Goal: Information Seeking & Learning: Learn about a topic

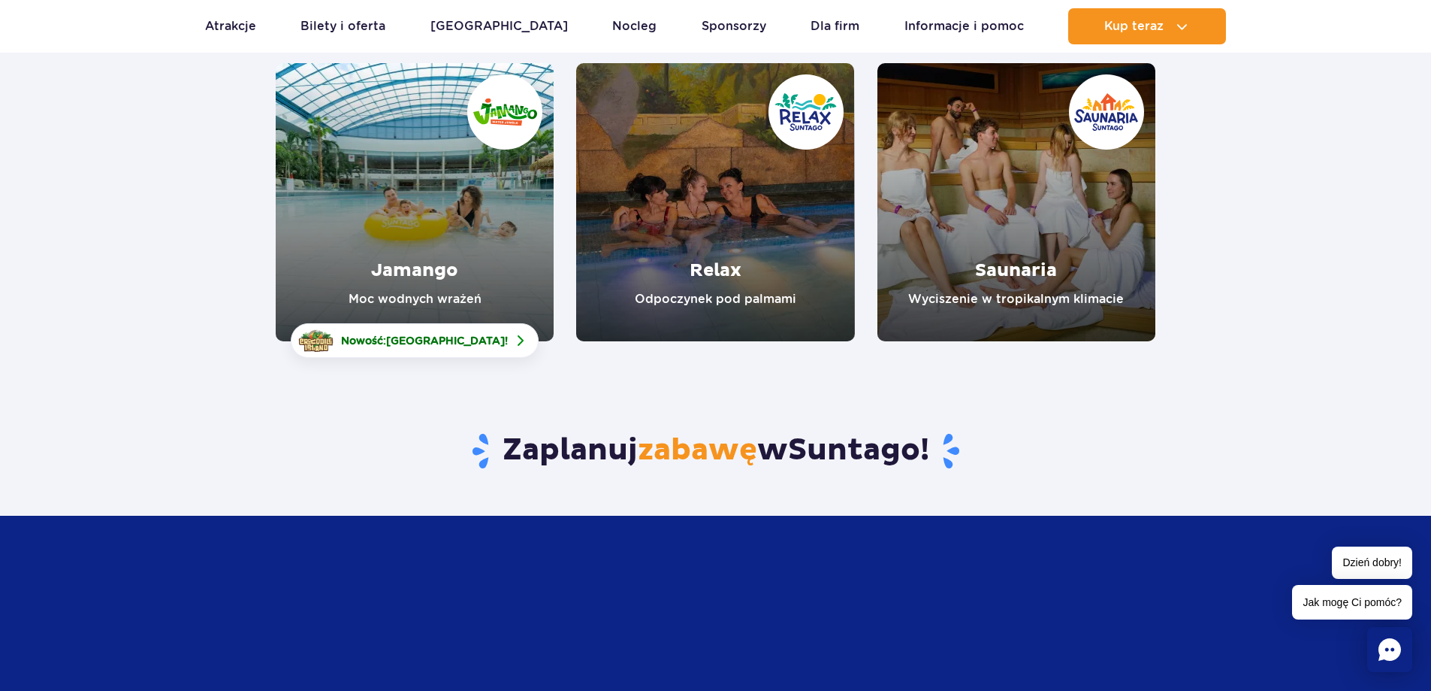
scroll to position [150, 0]
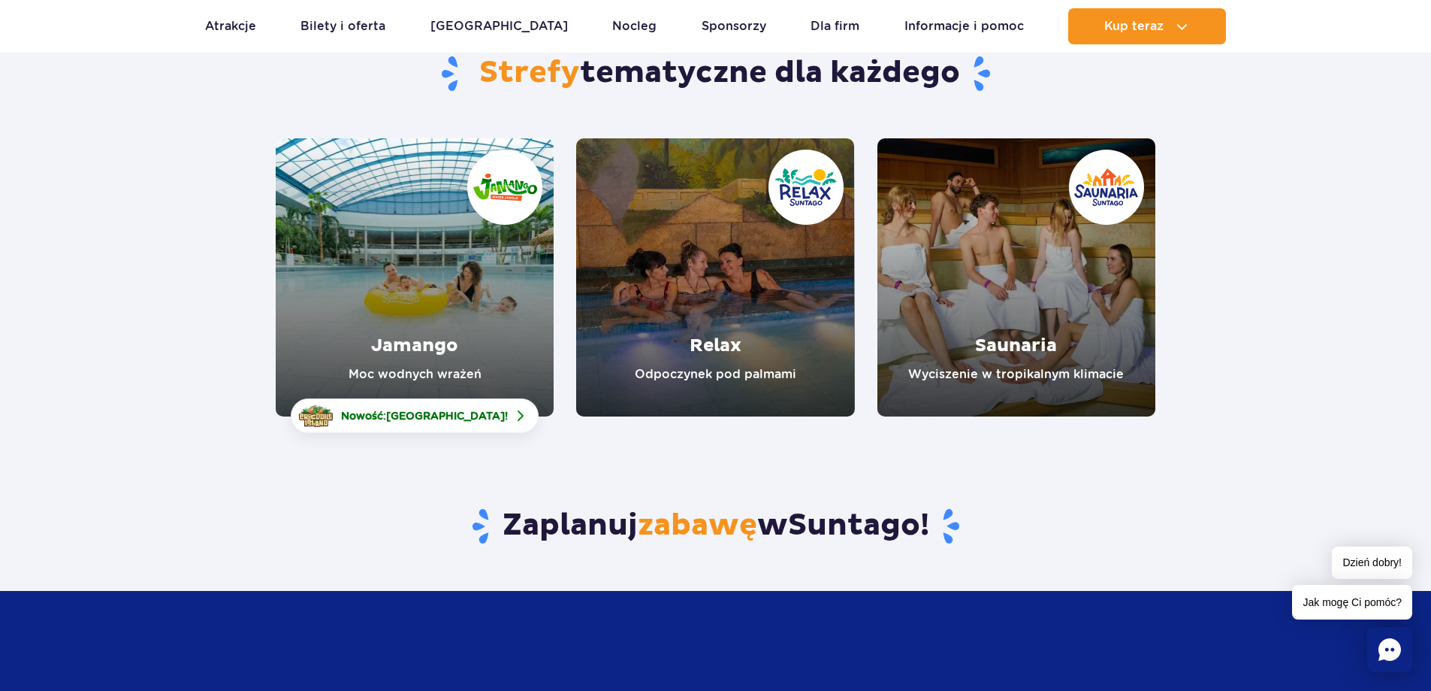
click at [429, 353] on link "Jamango" at bounding box center [415, 277] width 278 height 278
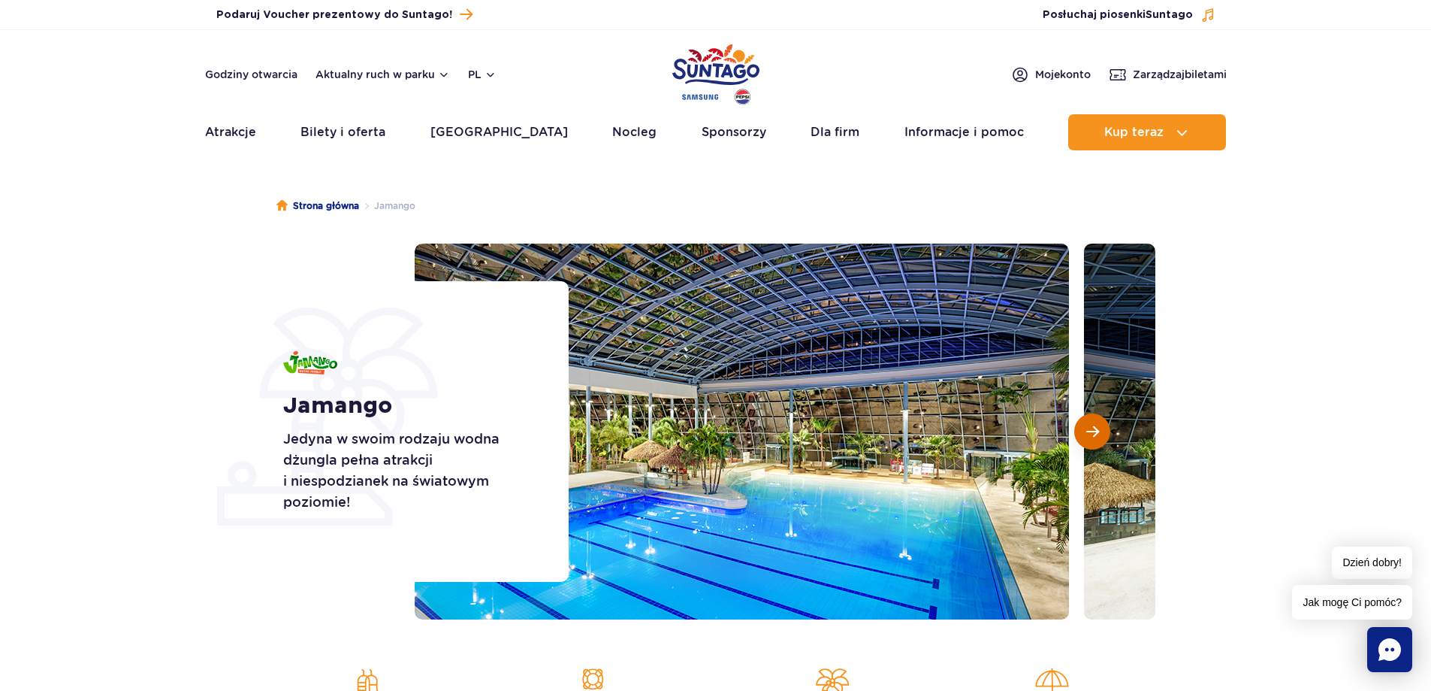
click at [1095, 428] on span "Następny slajd" at bounding box center [1092, 432] width 13 height 14
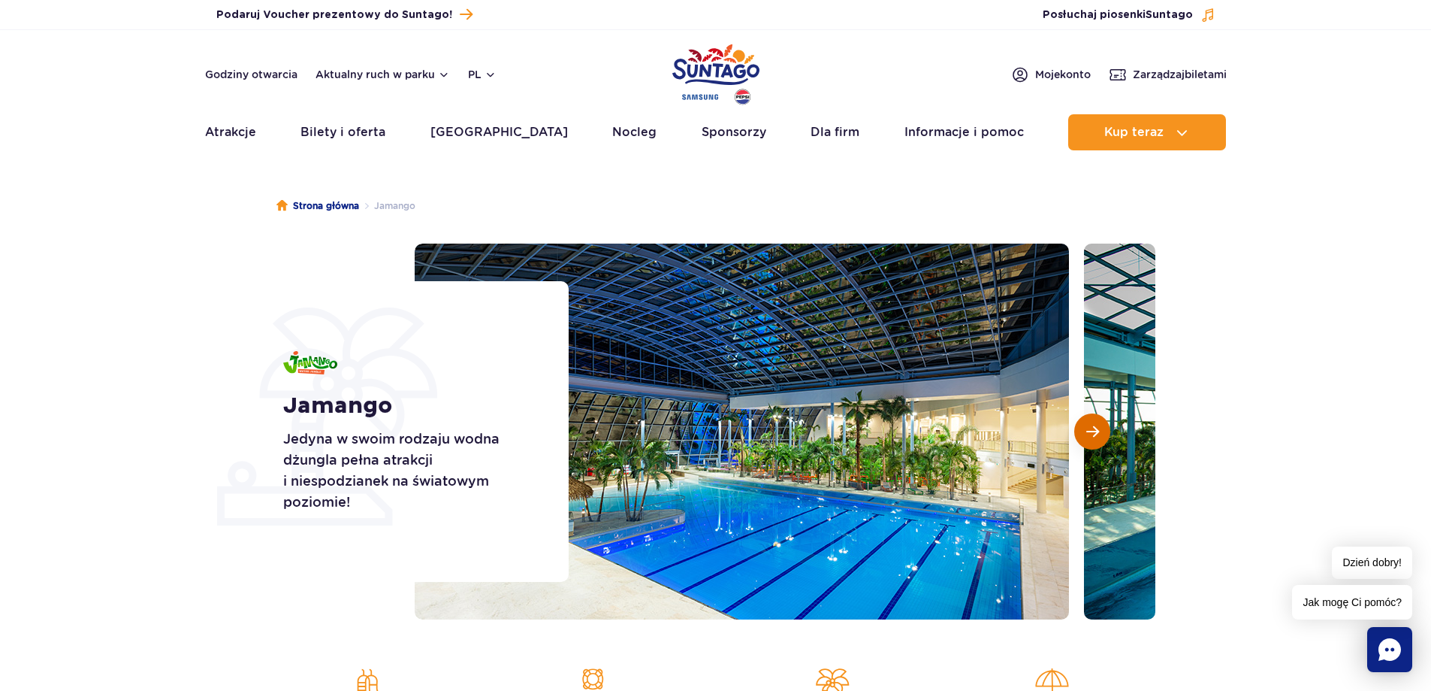
click at [1095, 428] on span "Następny slajd" at bounding box center [1092, 432] width 13 height 14
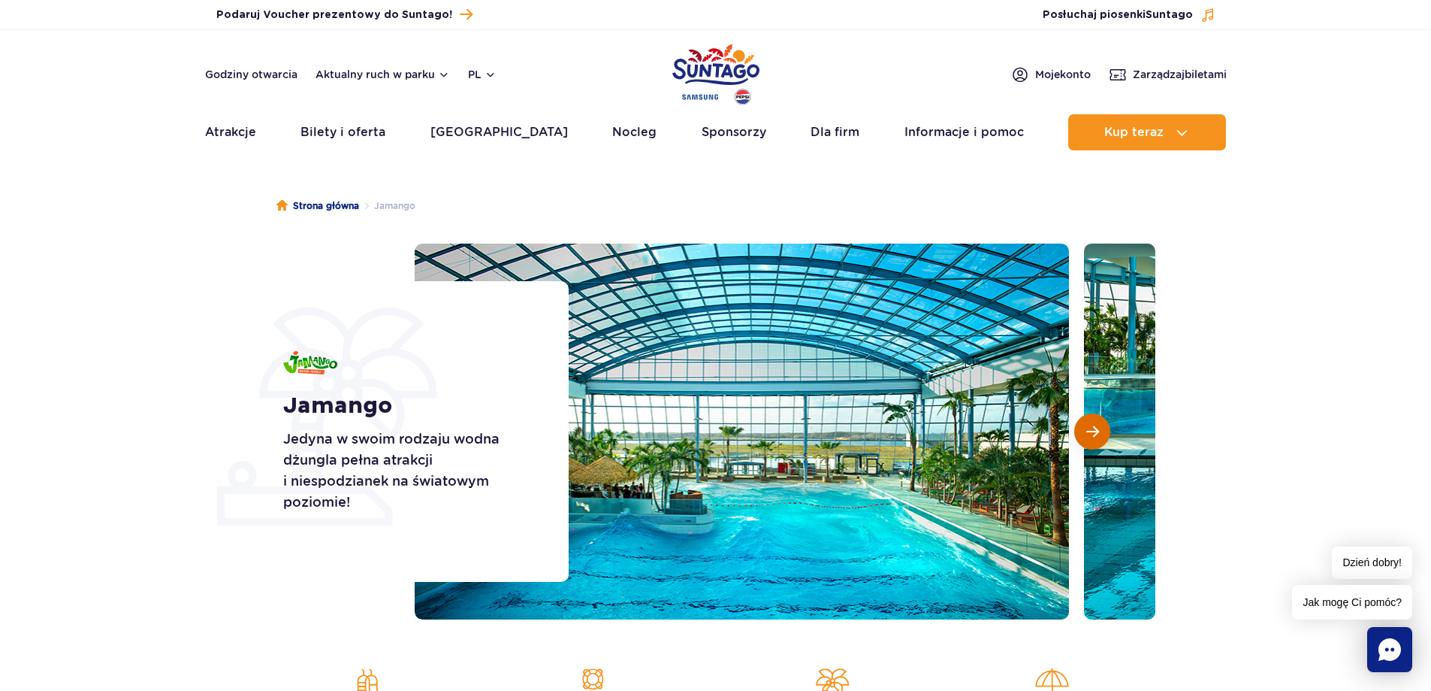
click at [1095, 428] on span "Następny slajd" at bounding box center [1092, 432] width 13 height 14
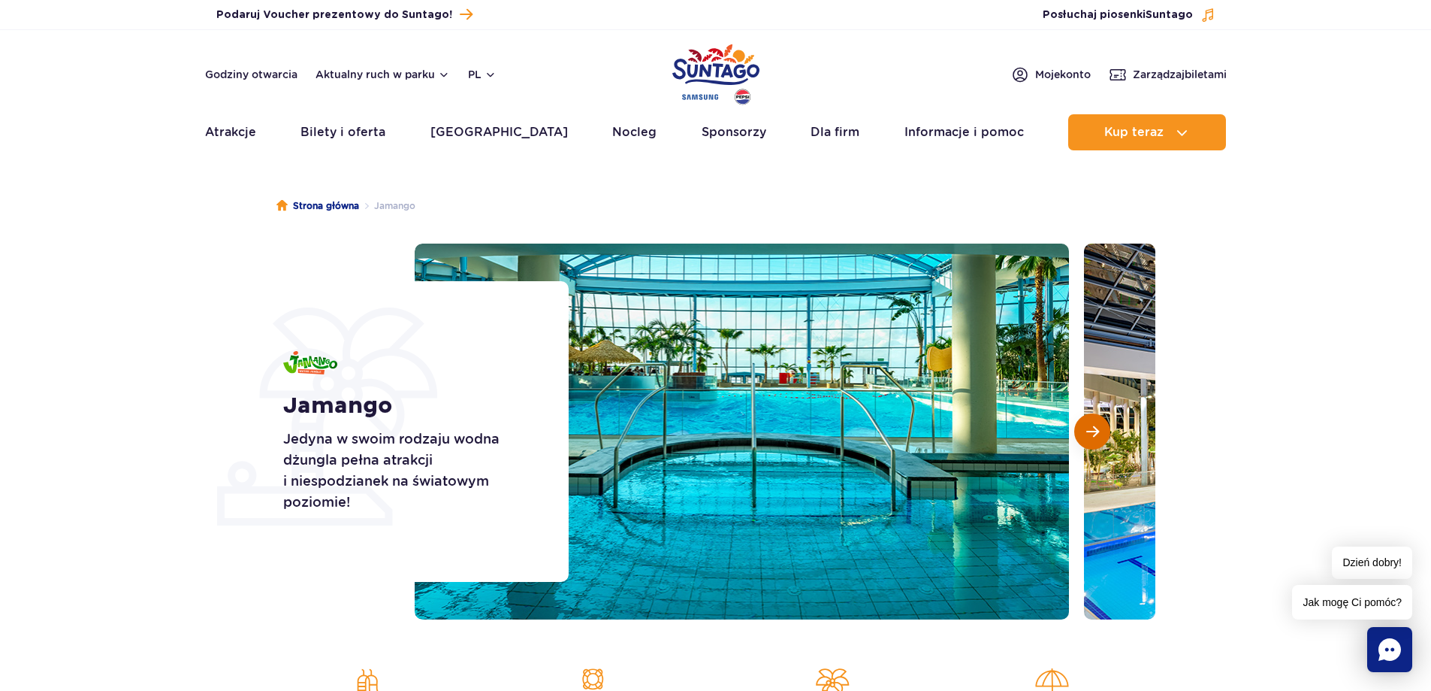
click at [1095, 428] on span "Następny slajd" at bounding box center [1092, 432] width 13 height 14
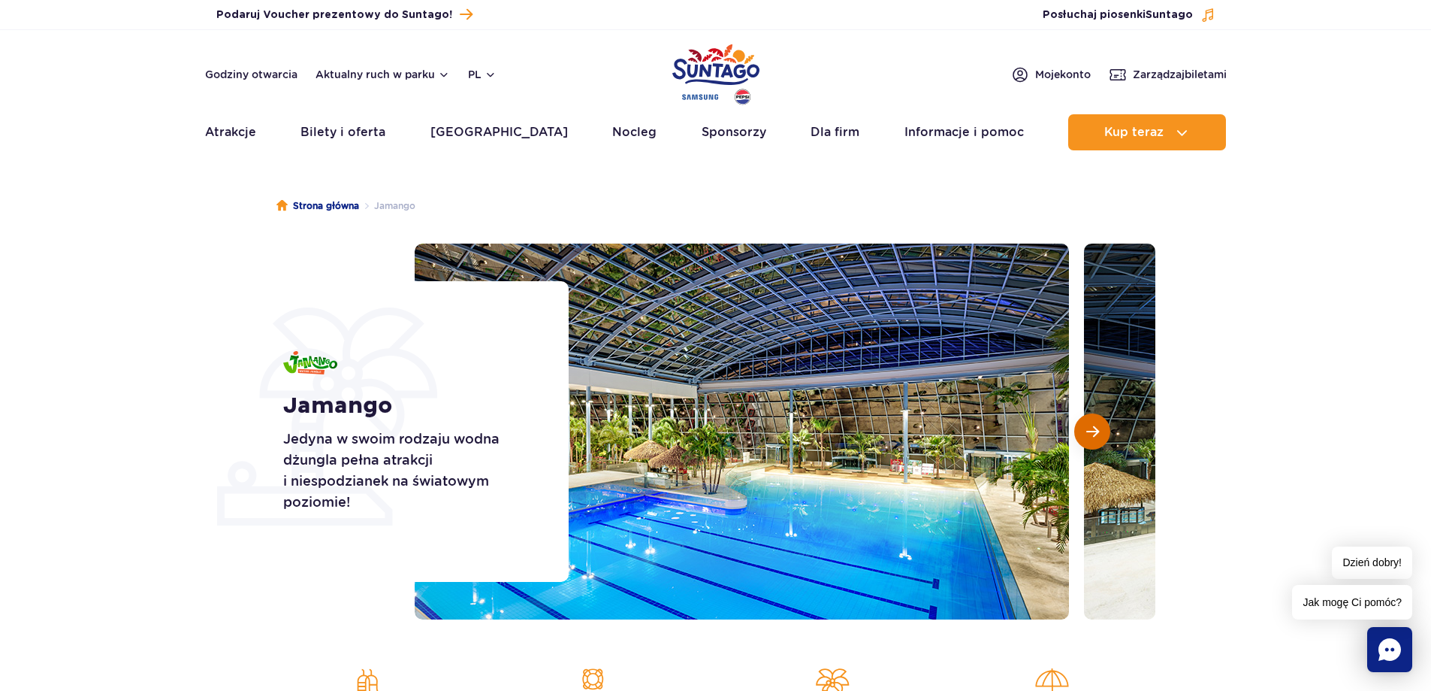
click at [1095, 428] on span "Następny slajd" at bounding box center [1092, 432] width 13 height 14
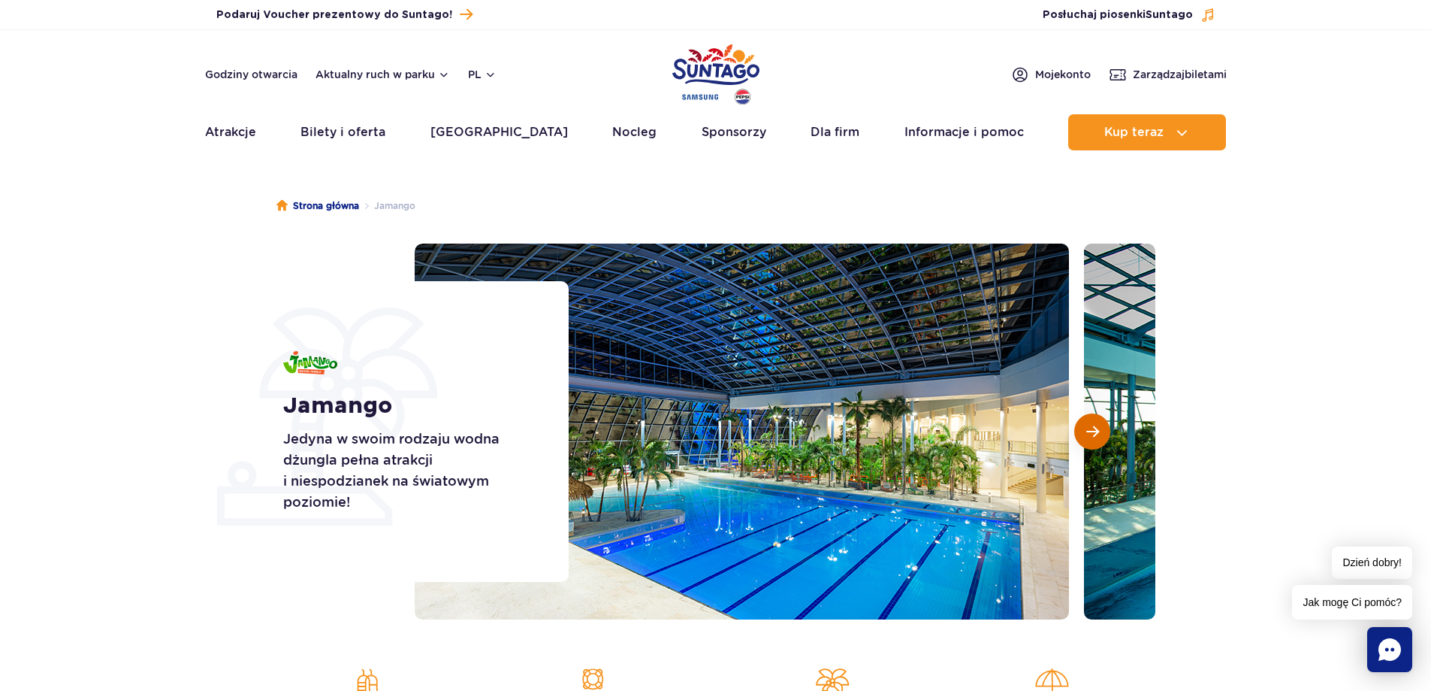
click at [1095, 428] on span "Następny slajd" at bounding box center [1092, 432] width 13 height 14
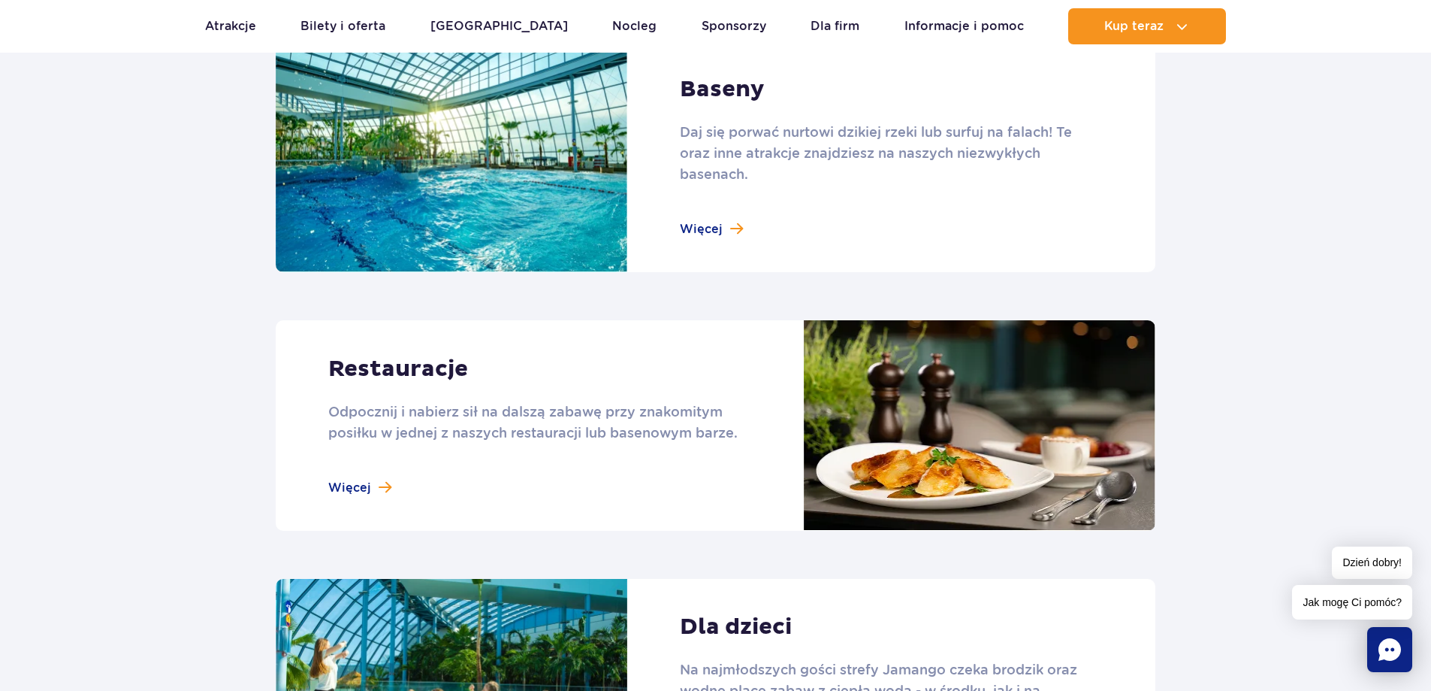
scroll to position [1653, 0]
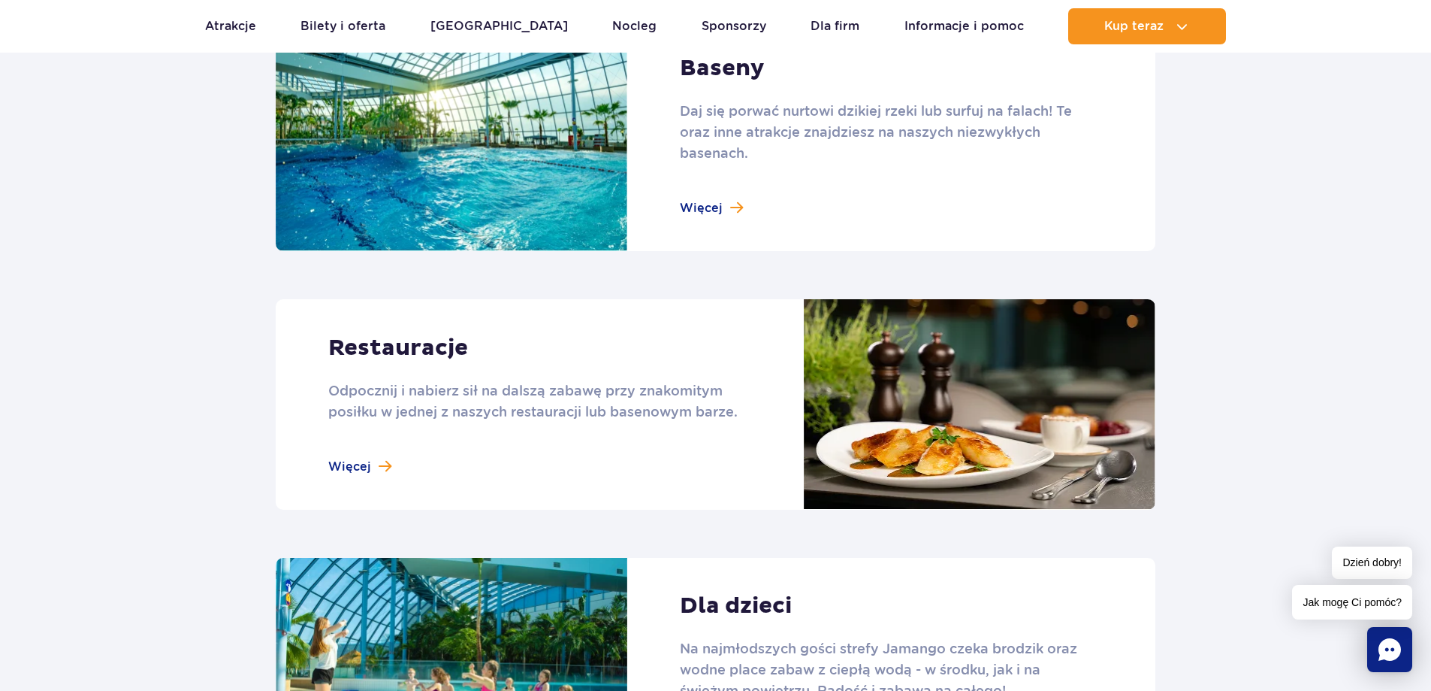
click at [361, 463] on link at bounding box center [716, 404] width 880 height 210
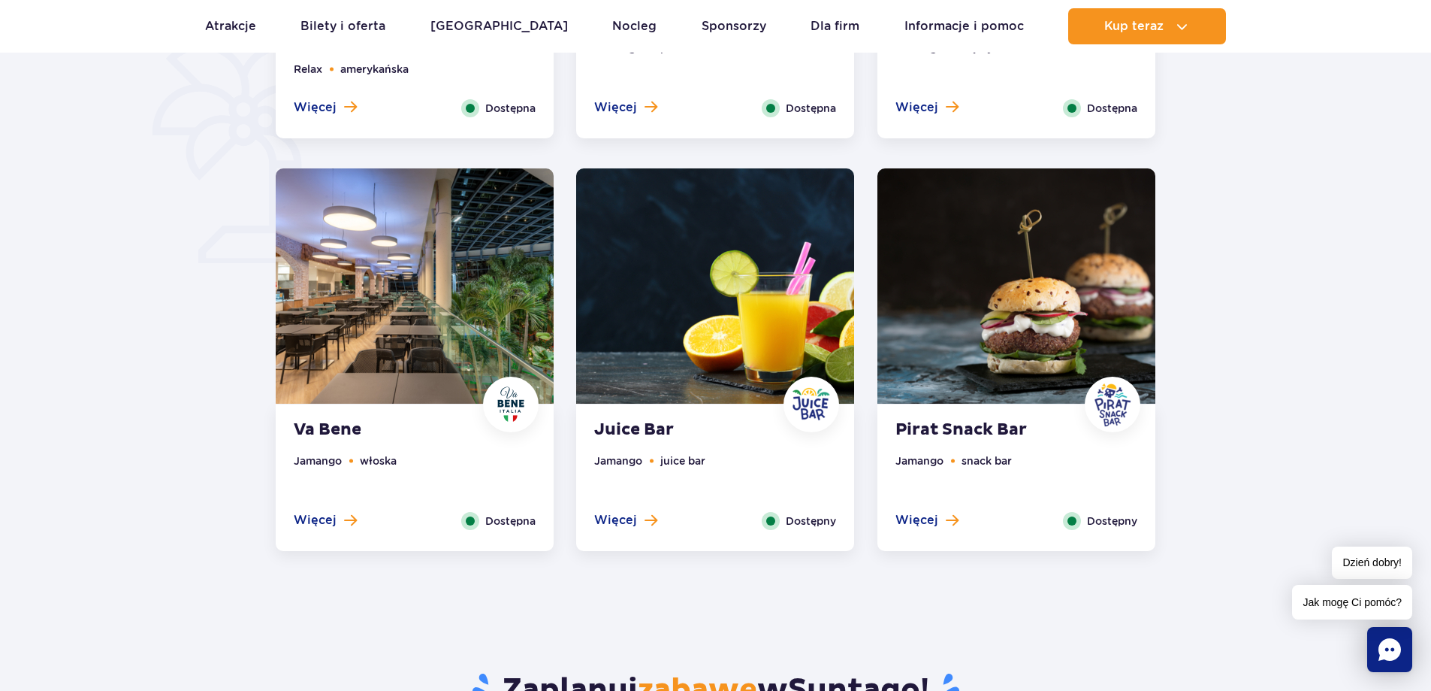
scroll to position [1127, 0]
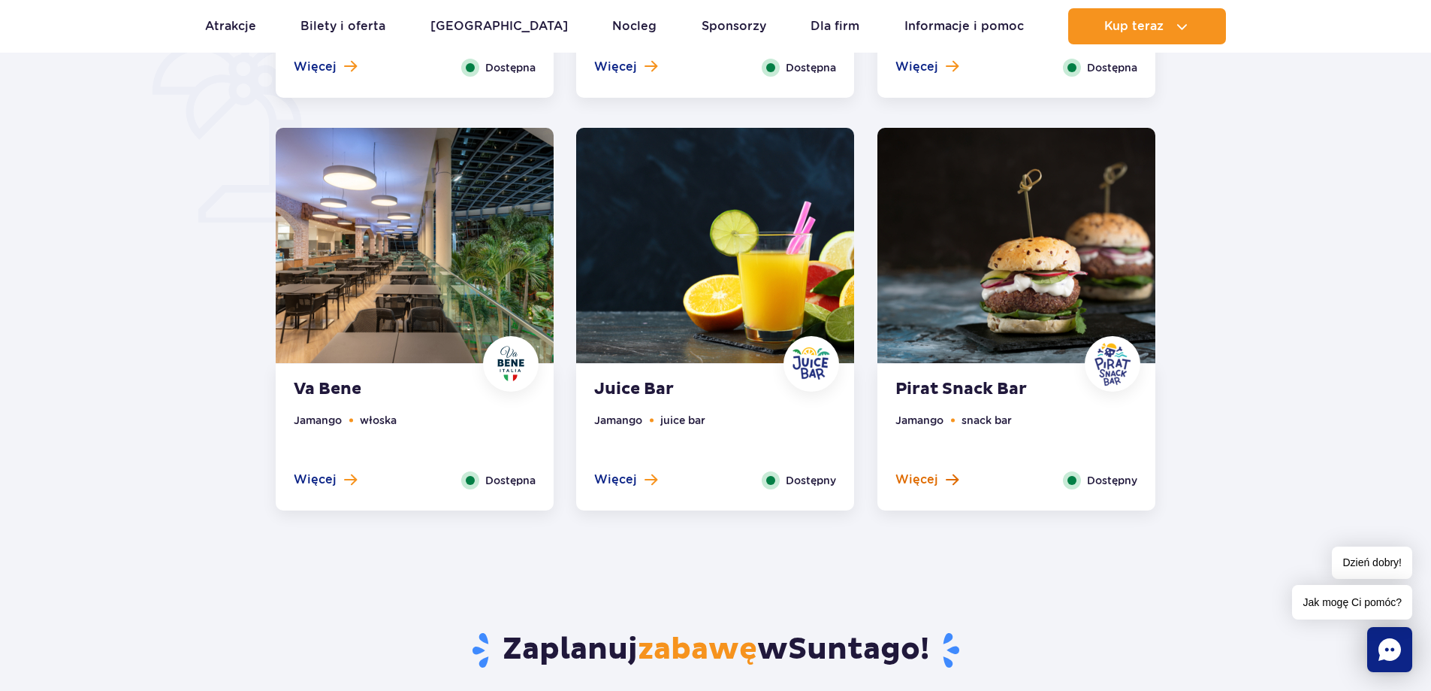
click at [941, 479] on button "Więcej" at bounding box center [927, 479] width 63 height 17
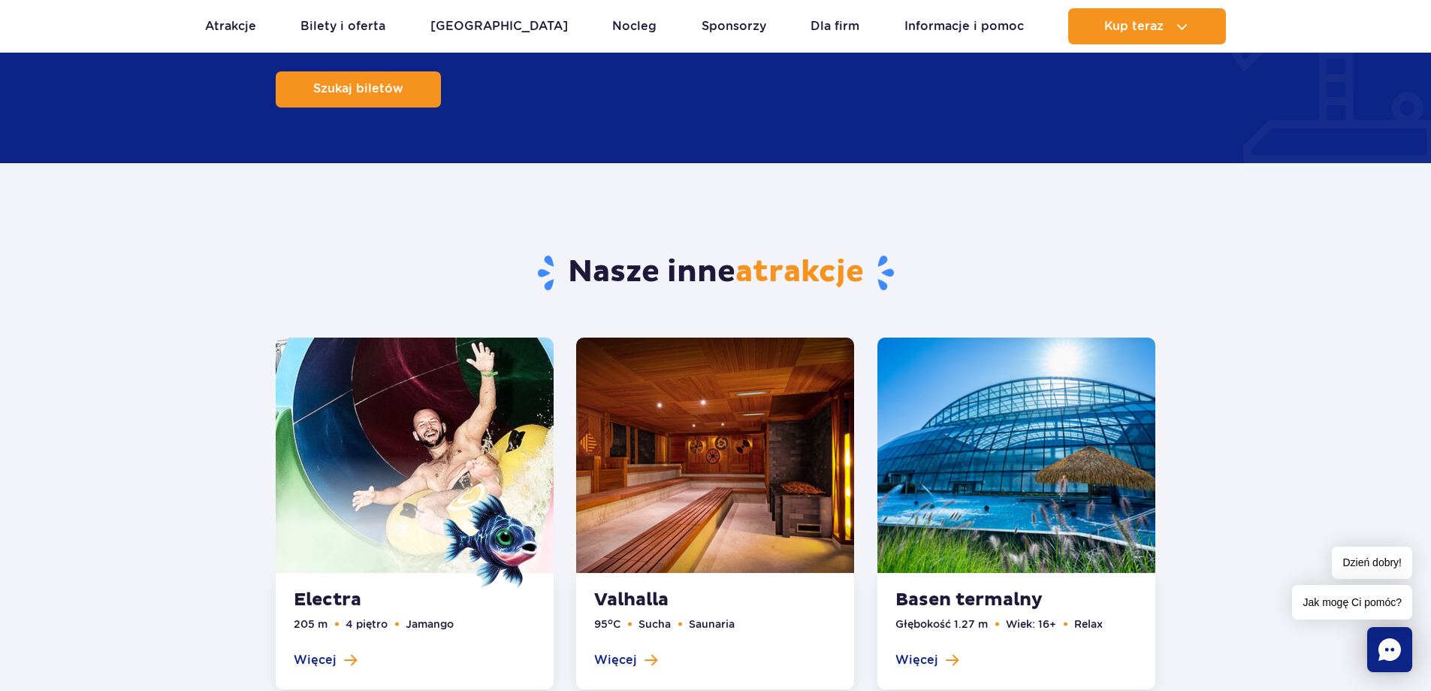
scroll to position [2558, 0]
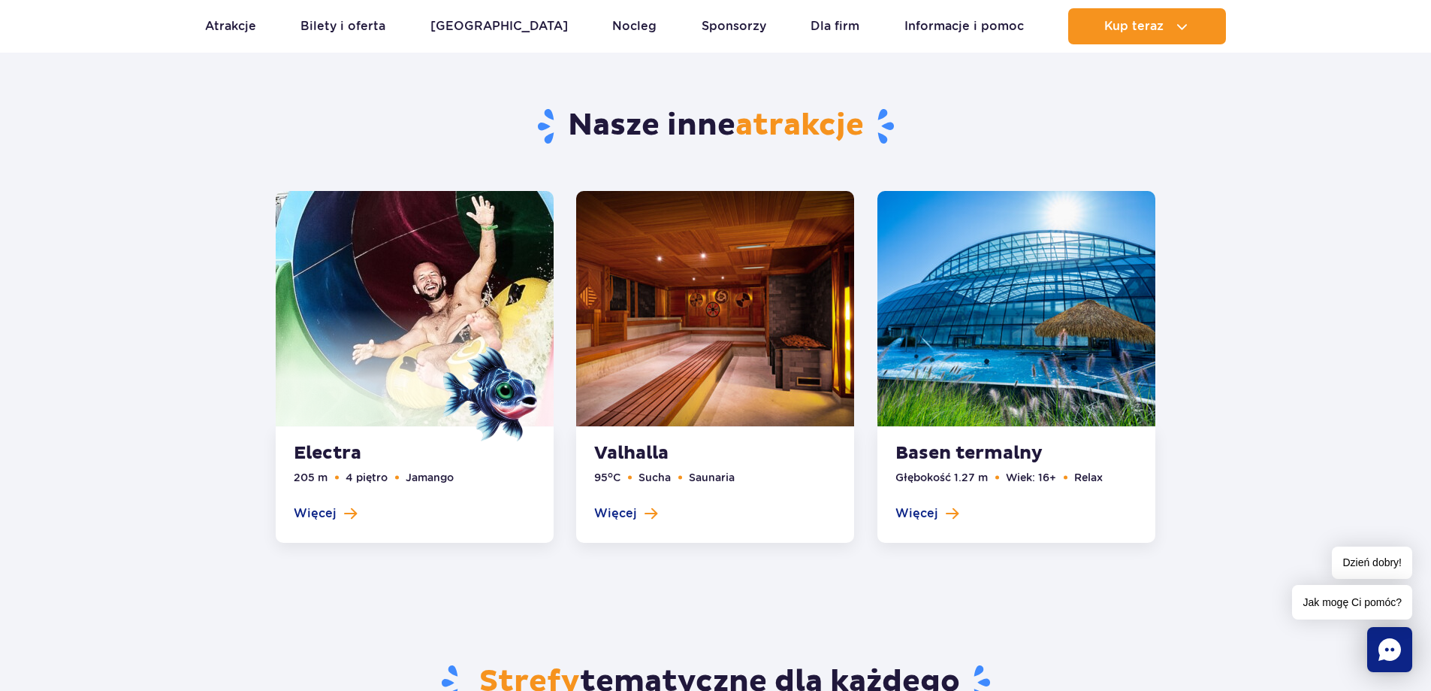
click at [373, 368] on span at bounding box center [415, 368] width 278 height 118
click at [334, 515] on link at bounding box center [415, 367] width 278 height 352
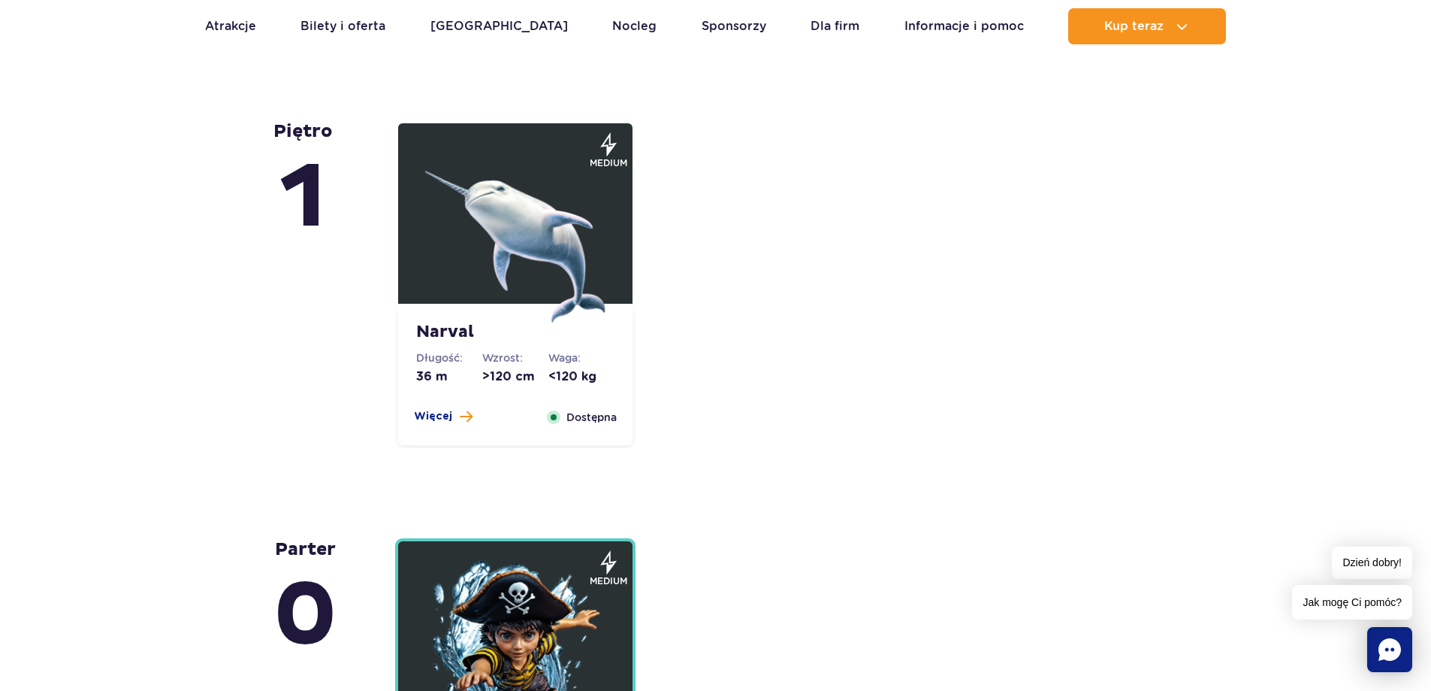
scroll to position [3531, 0]
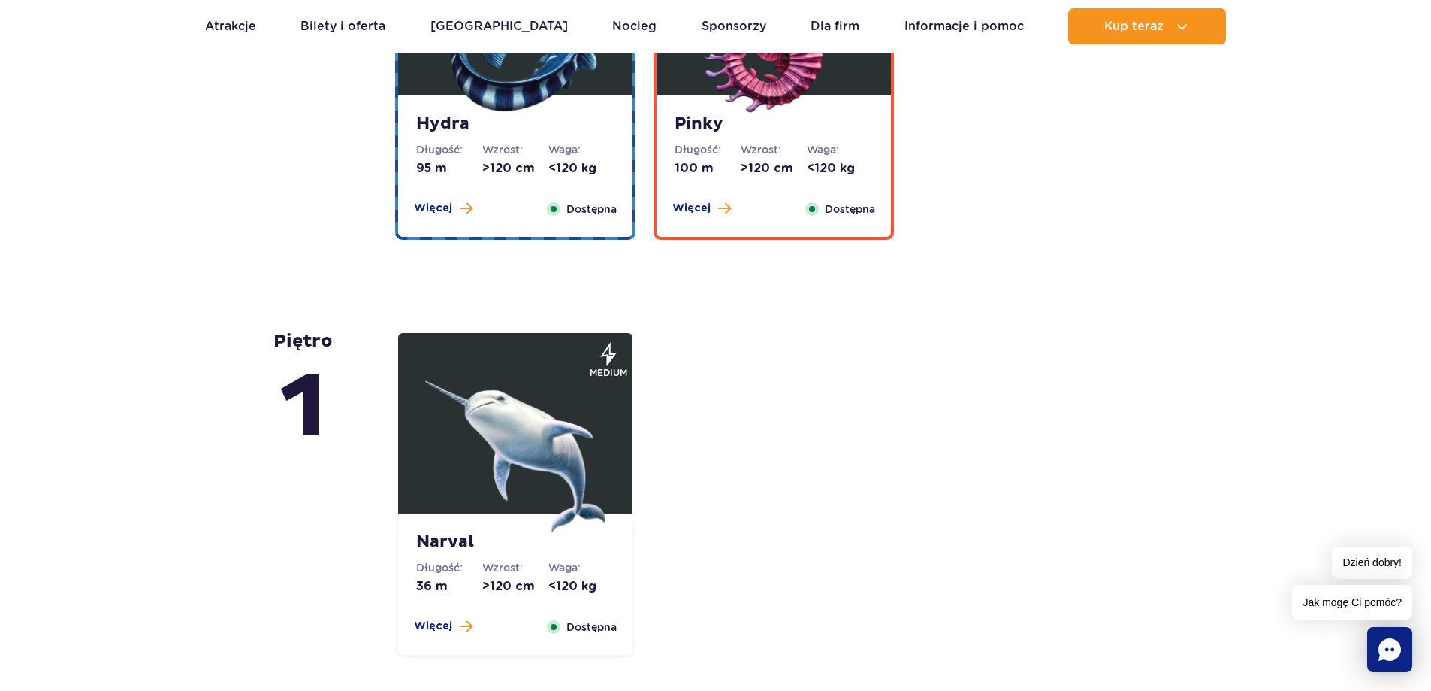
click at [496, 398] on img at bounding box center [515, 442] width 180 height 180
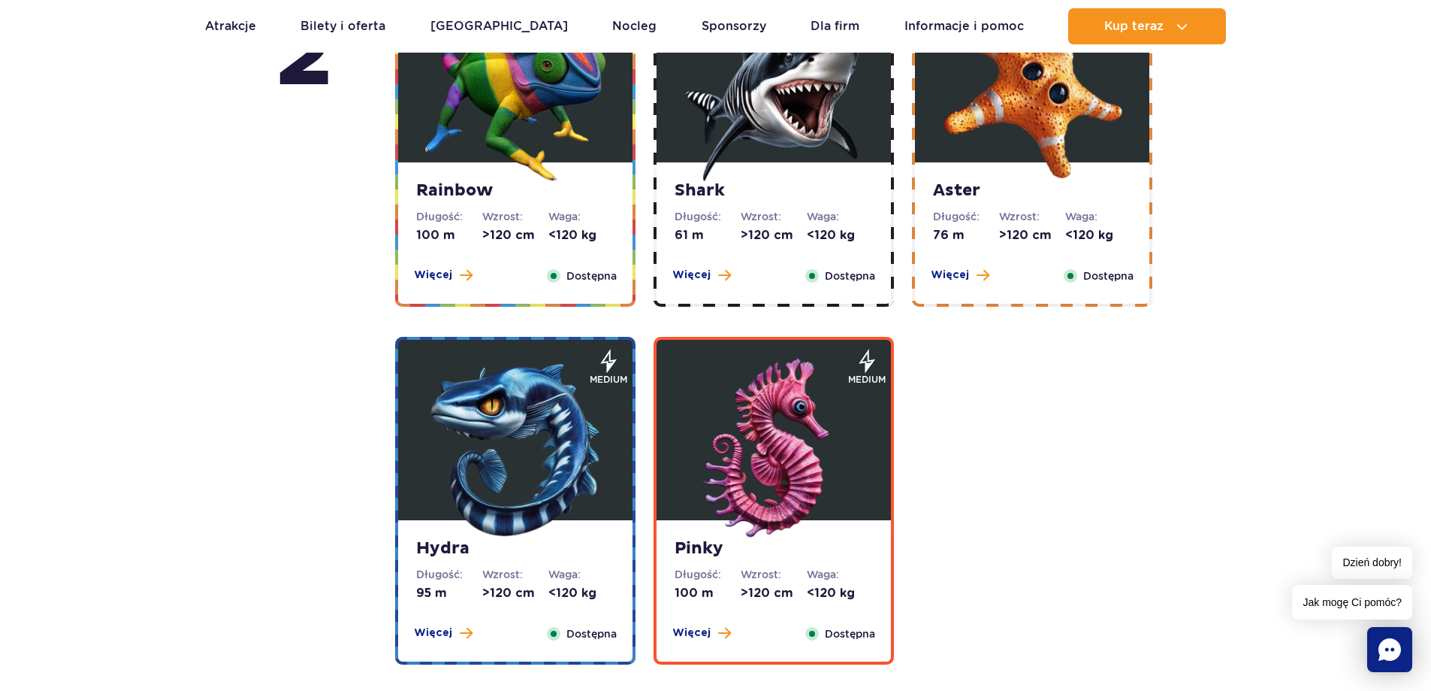
scroll to position [2372, 0]
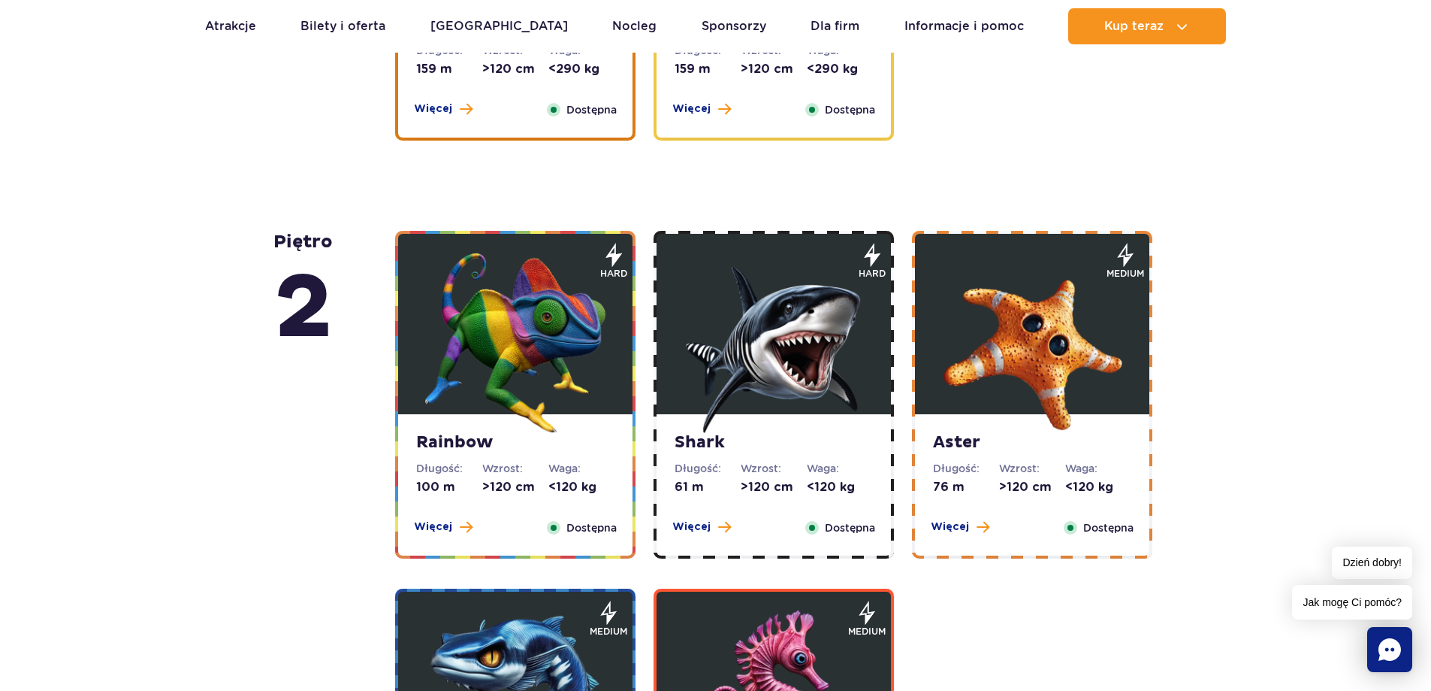
click at [800, 341] on img at bounding box center [774, 342] width 180 height 180
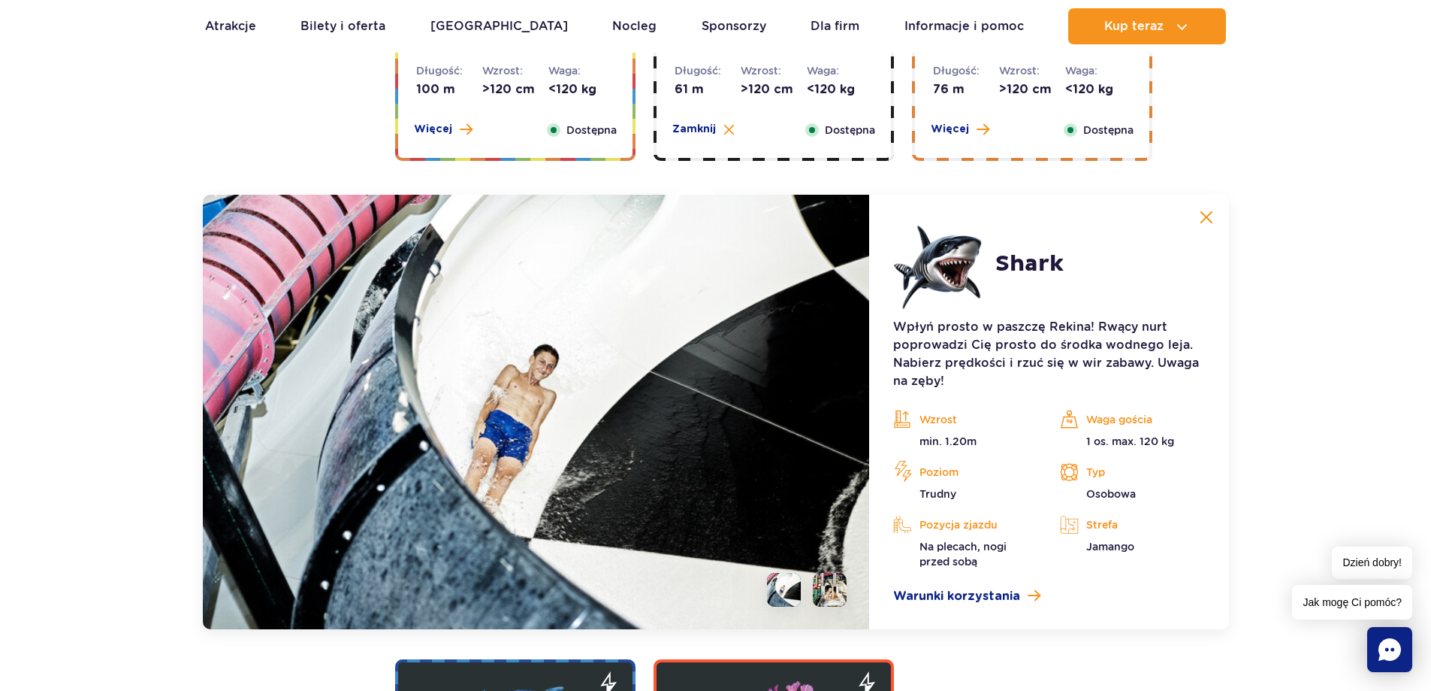
scroll to position [2874, 0]
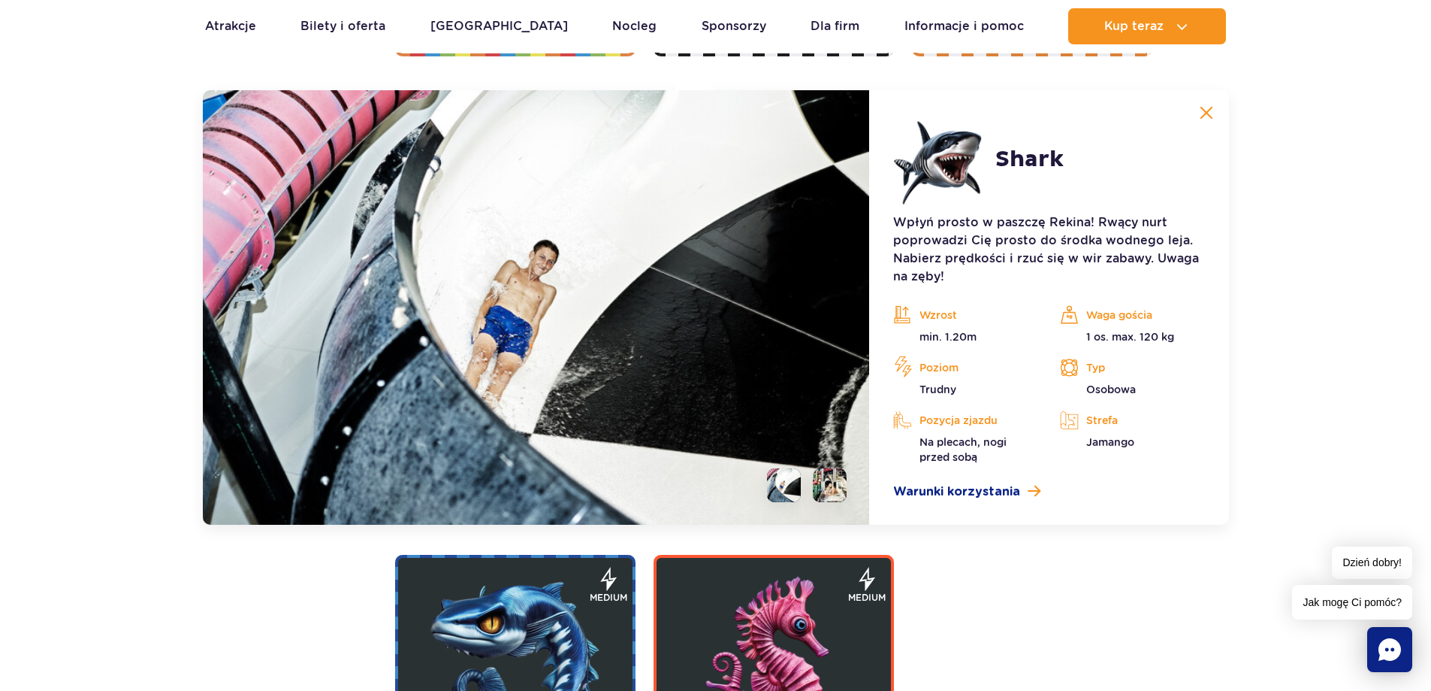
click at [804, 600] on img at bounding box center [774, 666] width 180 height 180
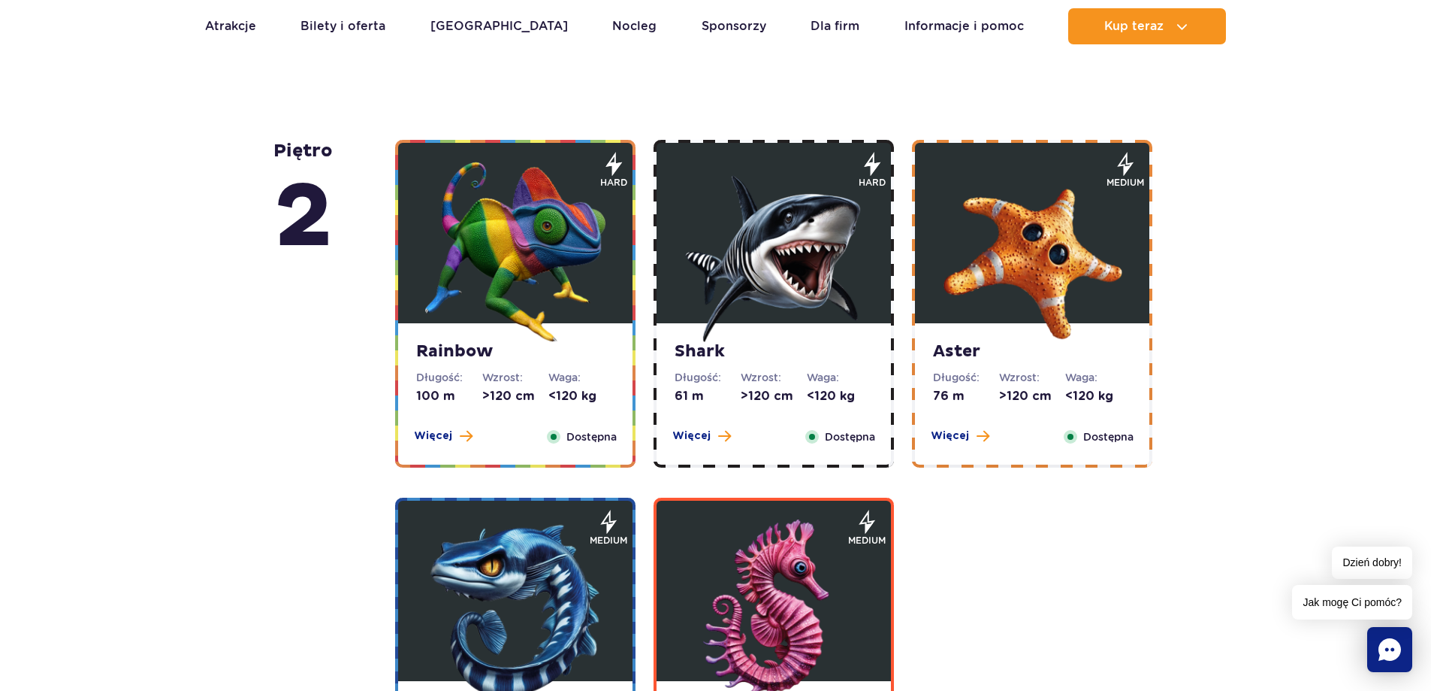
scroll to position [2255, 0]
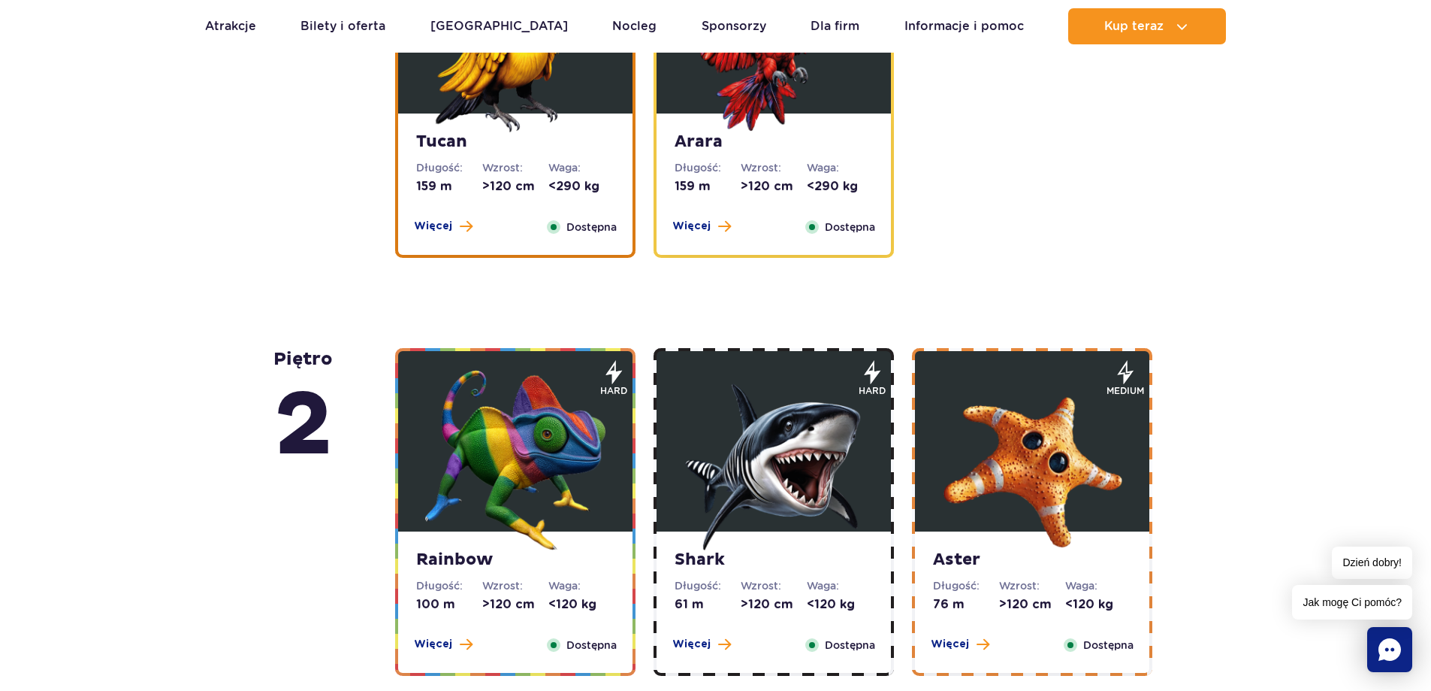
click at [476, 453] on img at bounding box center [515, 460] width 180 height 180
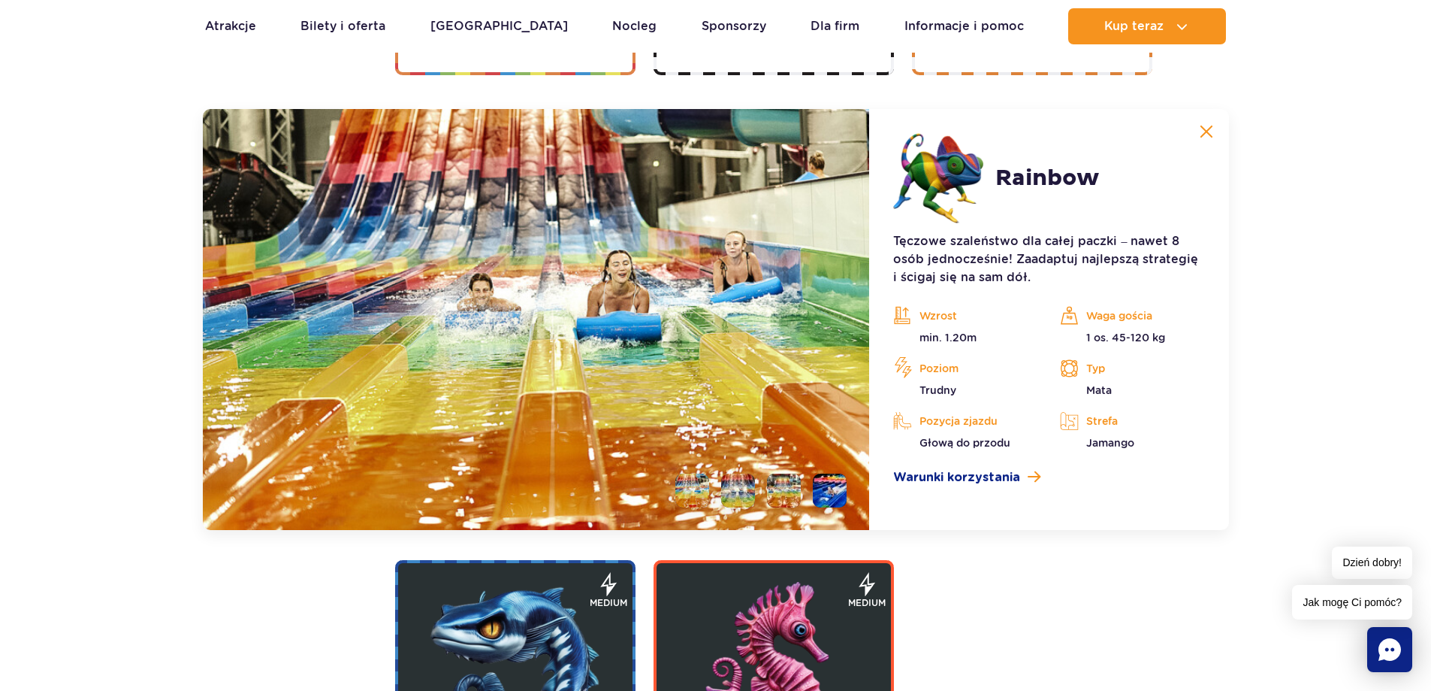
scroll to position [2874, 0]
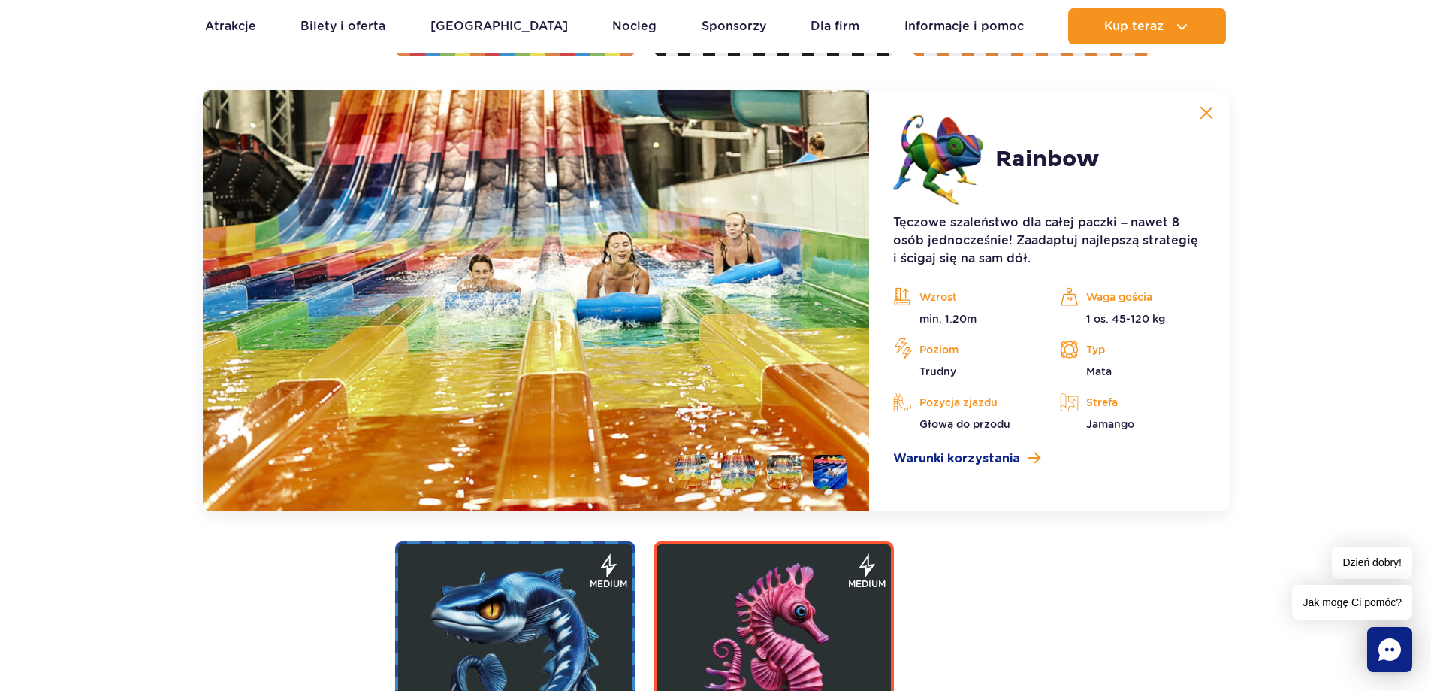
click at [504, 624] on img at bounding box center [515, 653] width 180 height 180
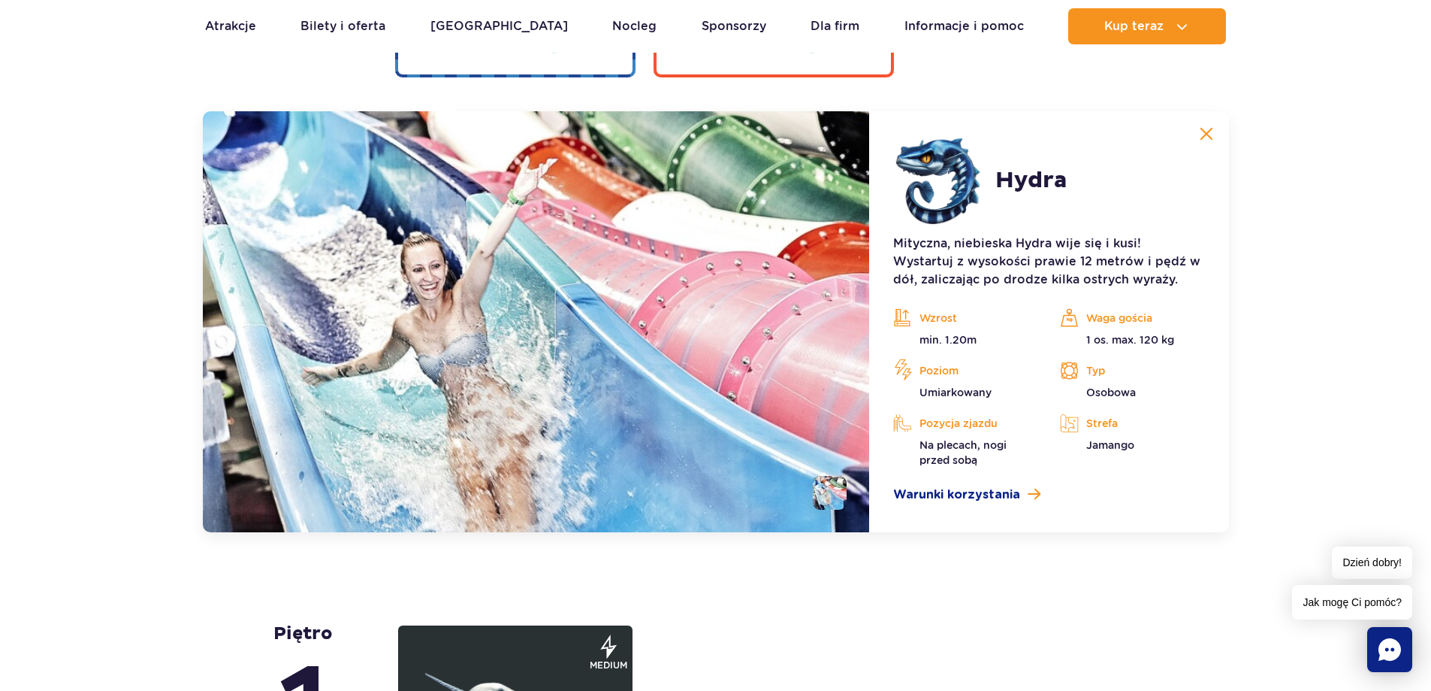
scroll to position [3232, 0]
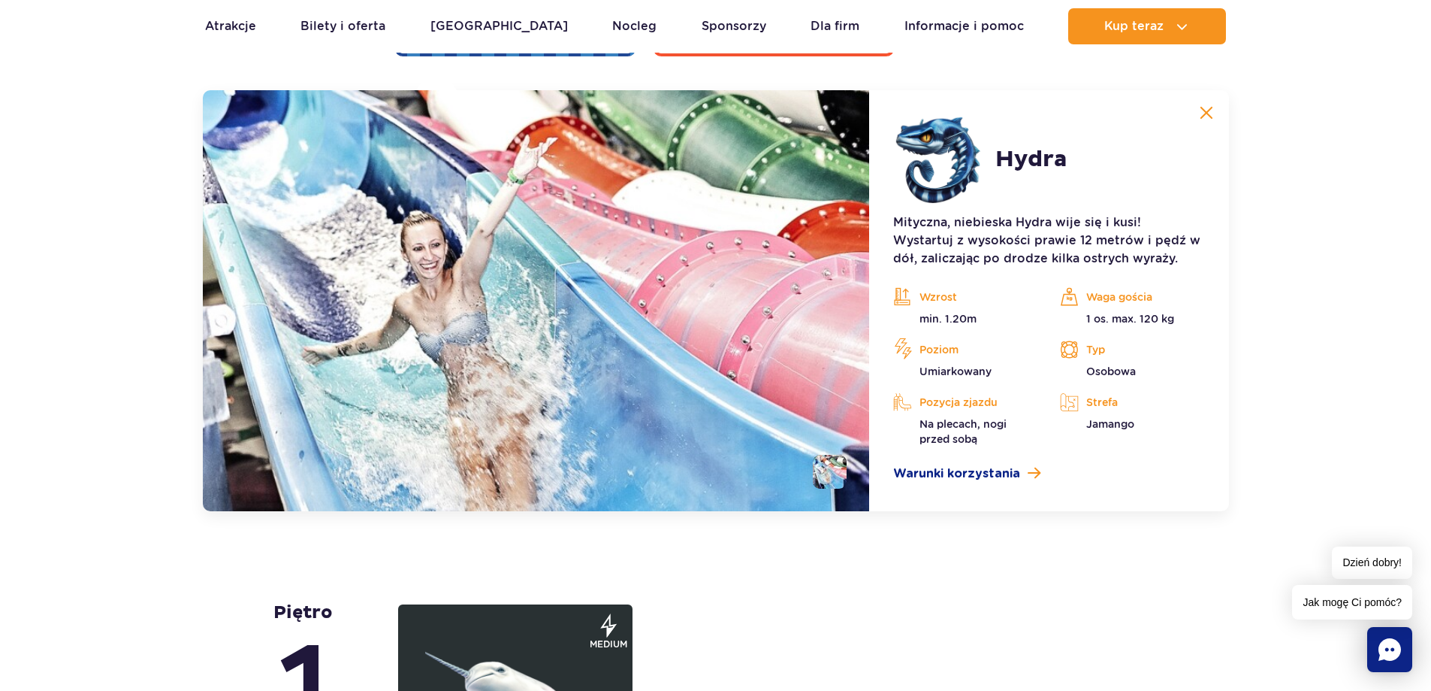
click at [538, 613] on figure at bounding box center [515, 694] width 234 height 180
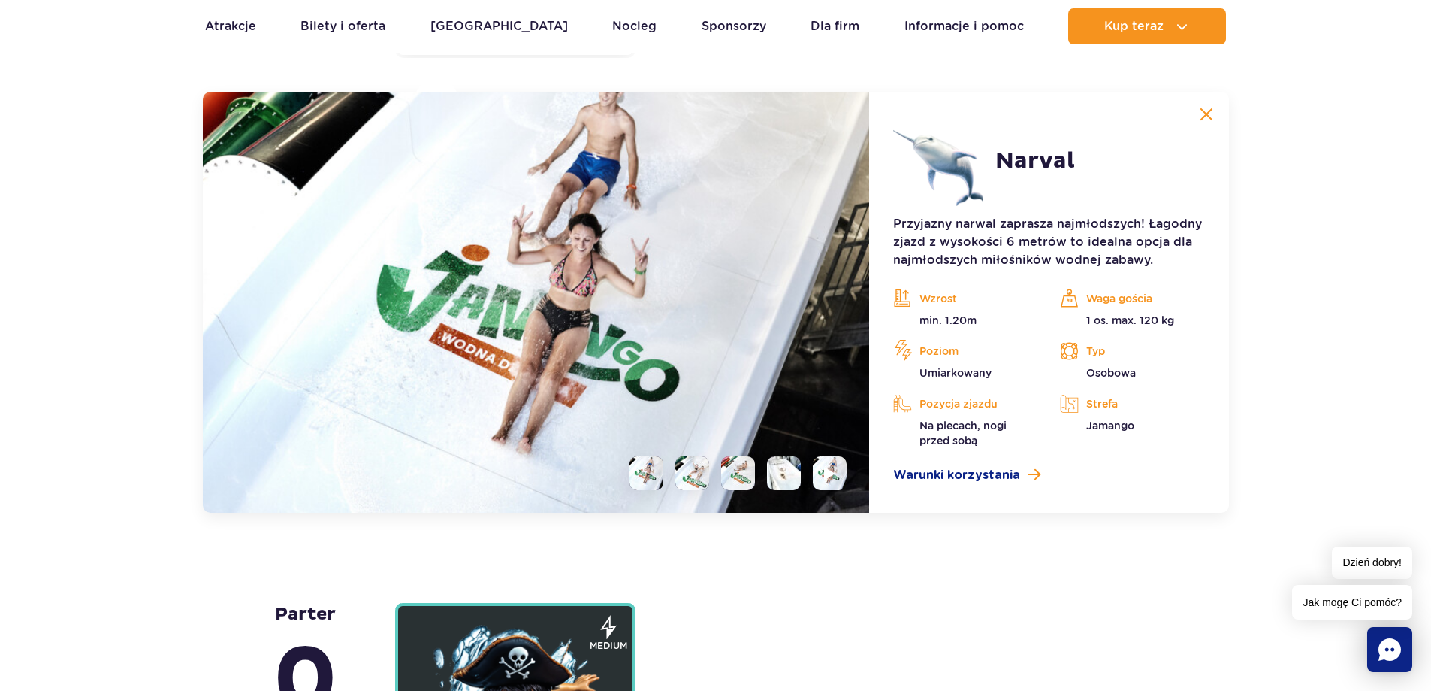
scroll to position [3649, 0]
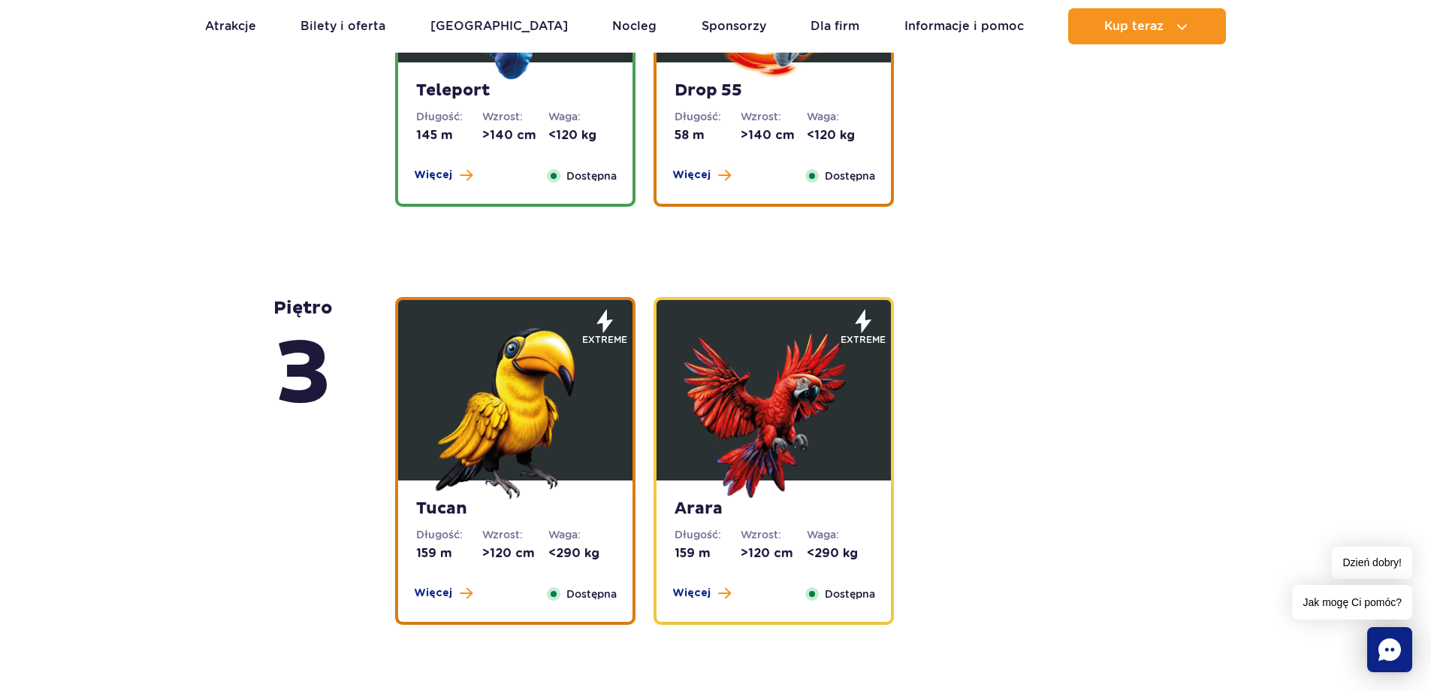
click at [578, 400] on img at bounding box center [515, 409] width 180 height 180
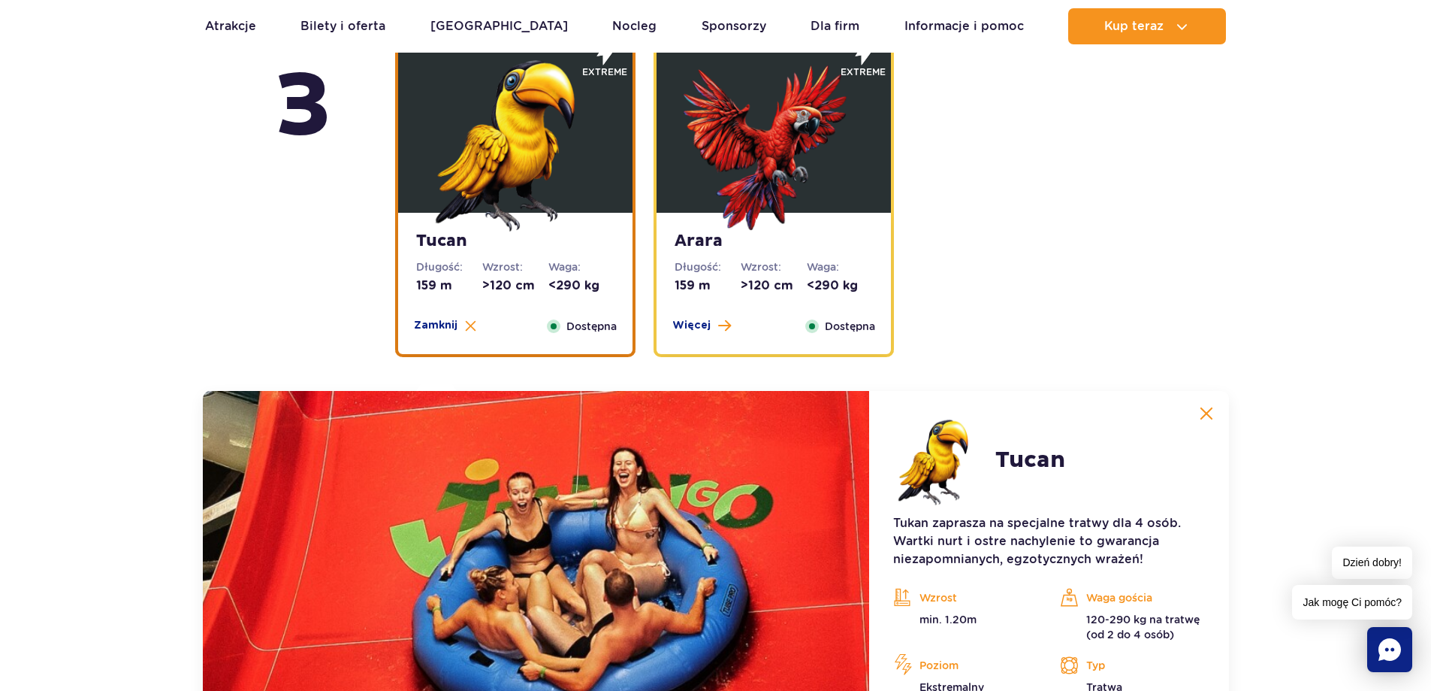
click at [793, 175] on img at bounding box center [774, 141] width 180 height 180
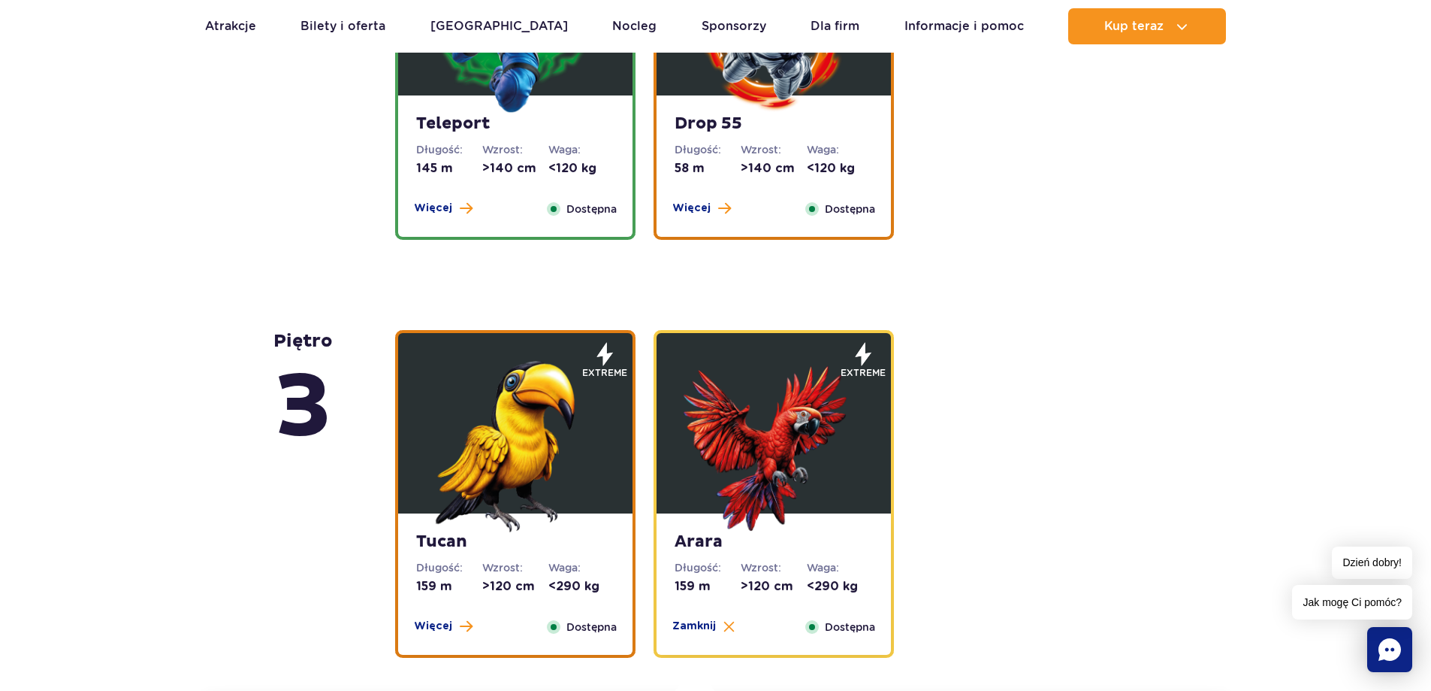
scroll to position [1555, 0]
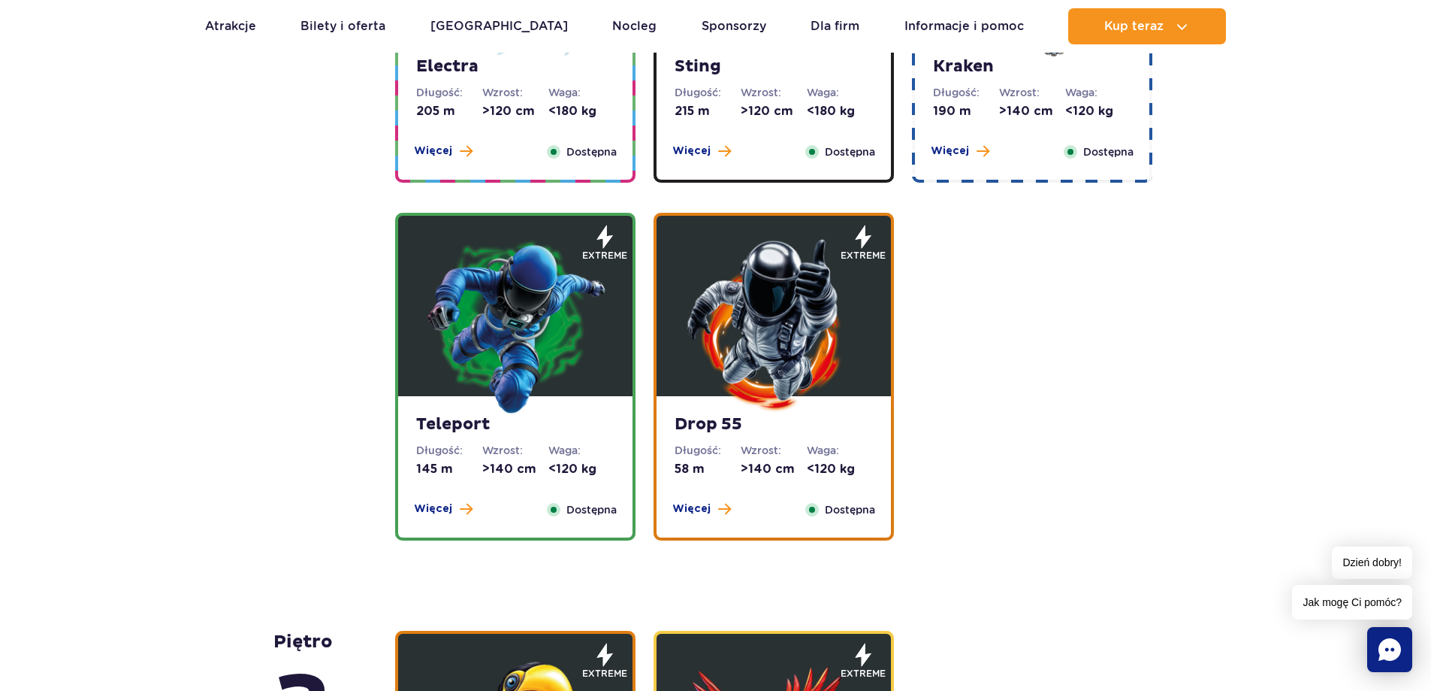
click at [564, 268] on img at bounding box center [515, 324] width 180 height 180
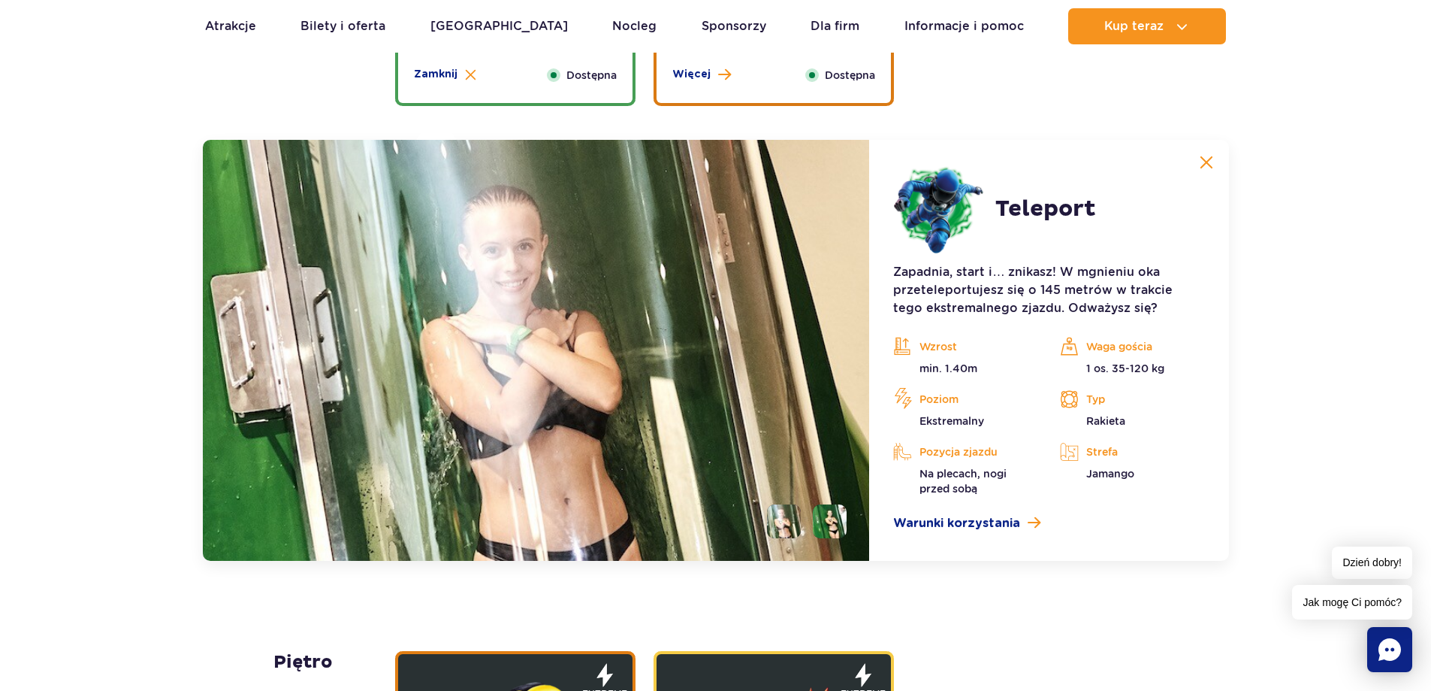
scroll to position [2038, 0]
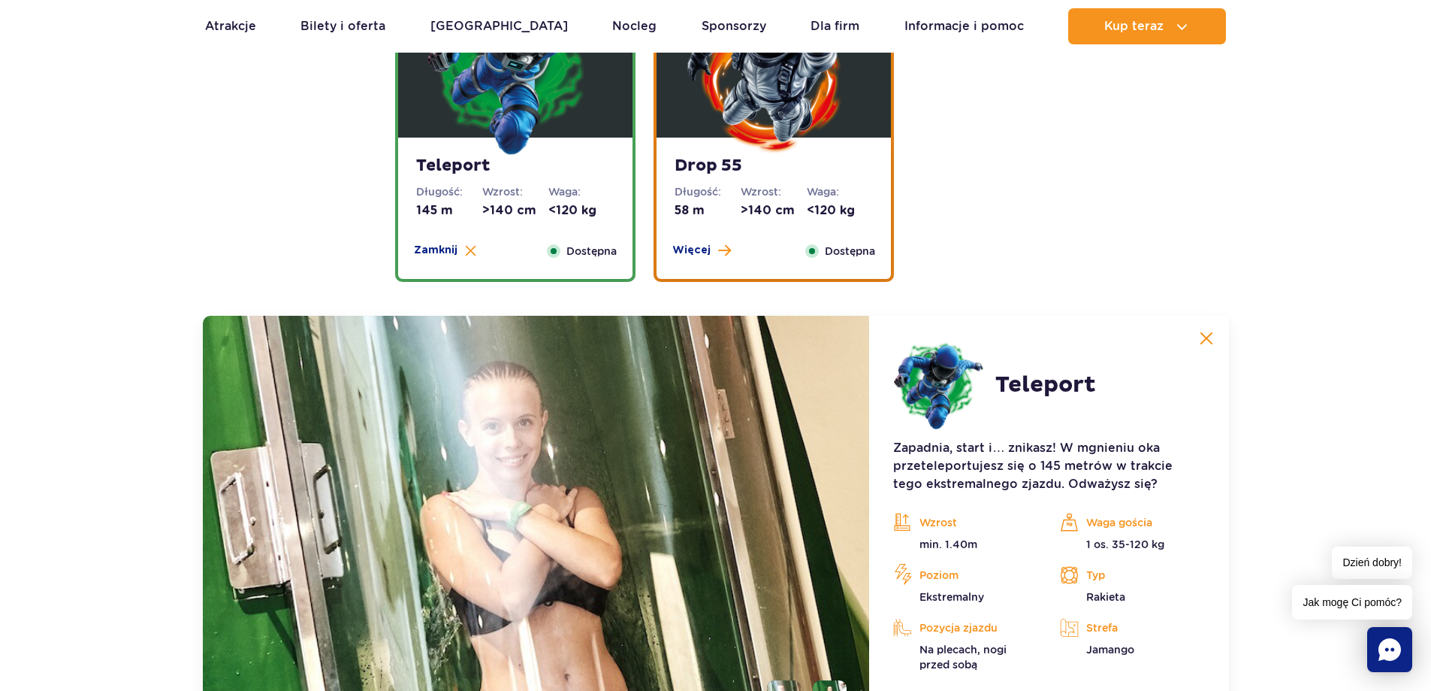
click at [717, 221] on div "Drop 55 Długość: 58 m Wzrost: >140 cm Waga: <120 kg Więcej Zamknij Dostępna" at bounding box center [774, 207] width 234 height 141
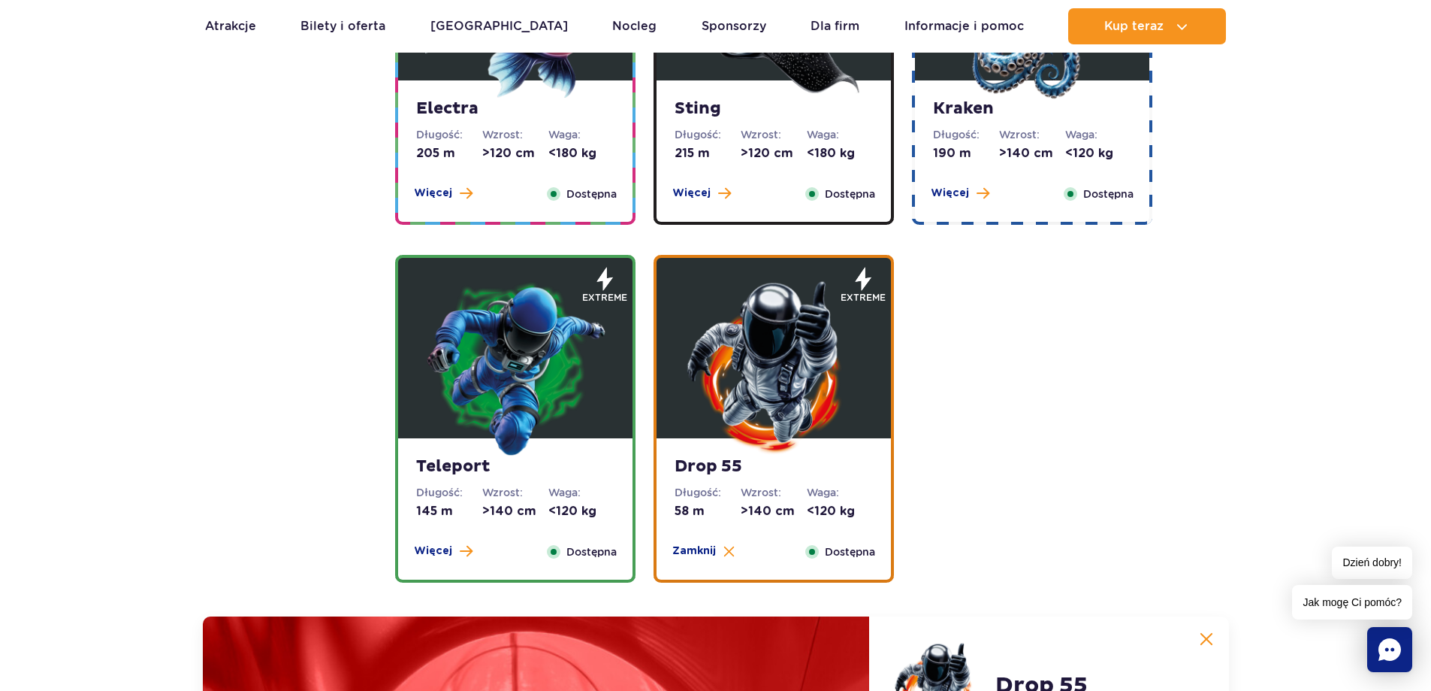
click at [568, 135] on dt "Waga:" at bounding box center [581, 134] width 66 height 15
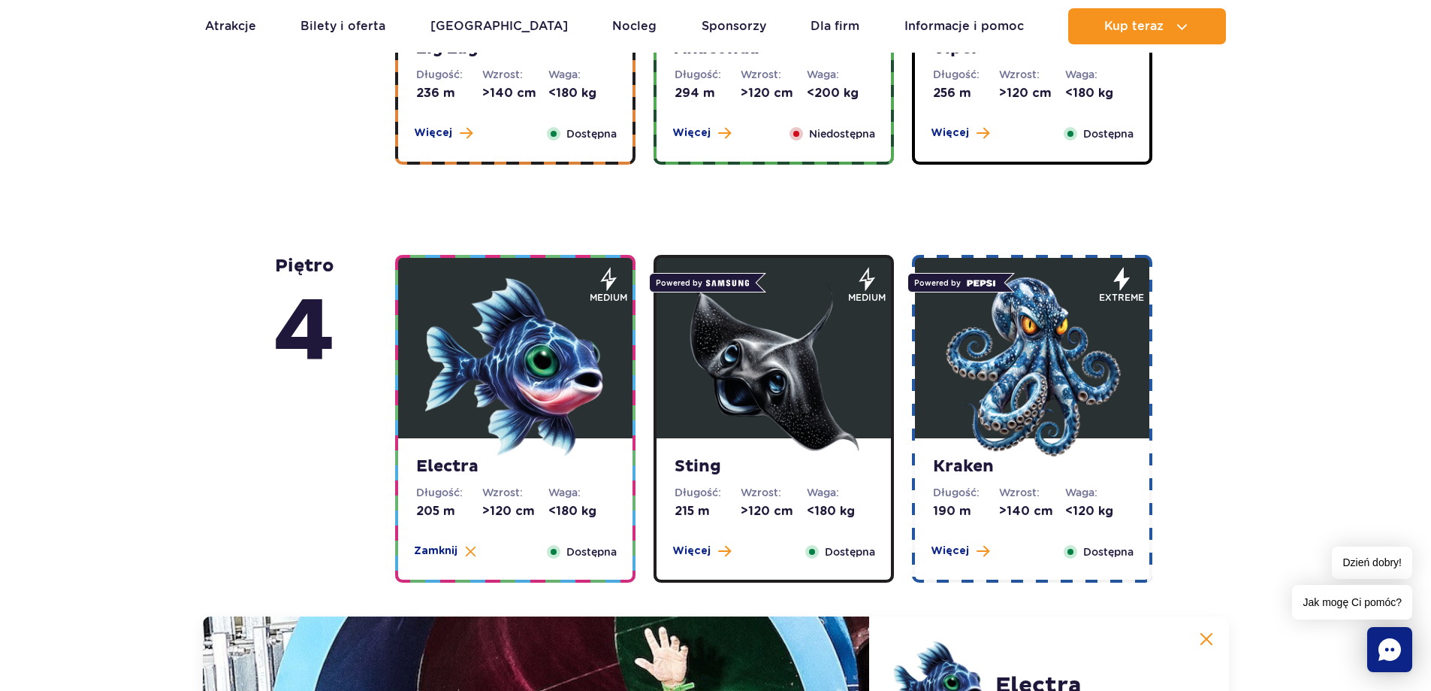
click at [735, 298] on img at bounding box center [774, 367] width 180 height 180
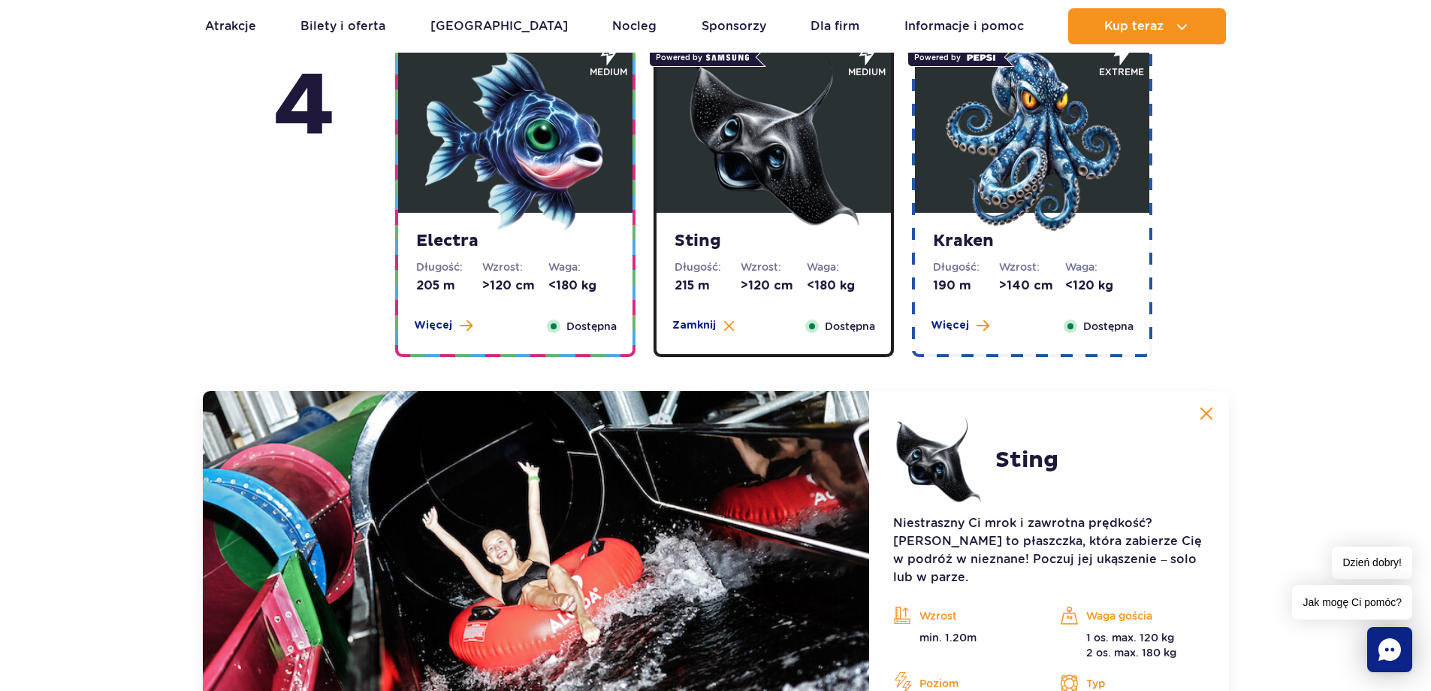
click at [967, 221] on img at bounding box center [1032, 141] width 180 height 180
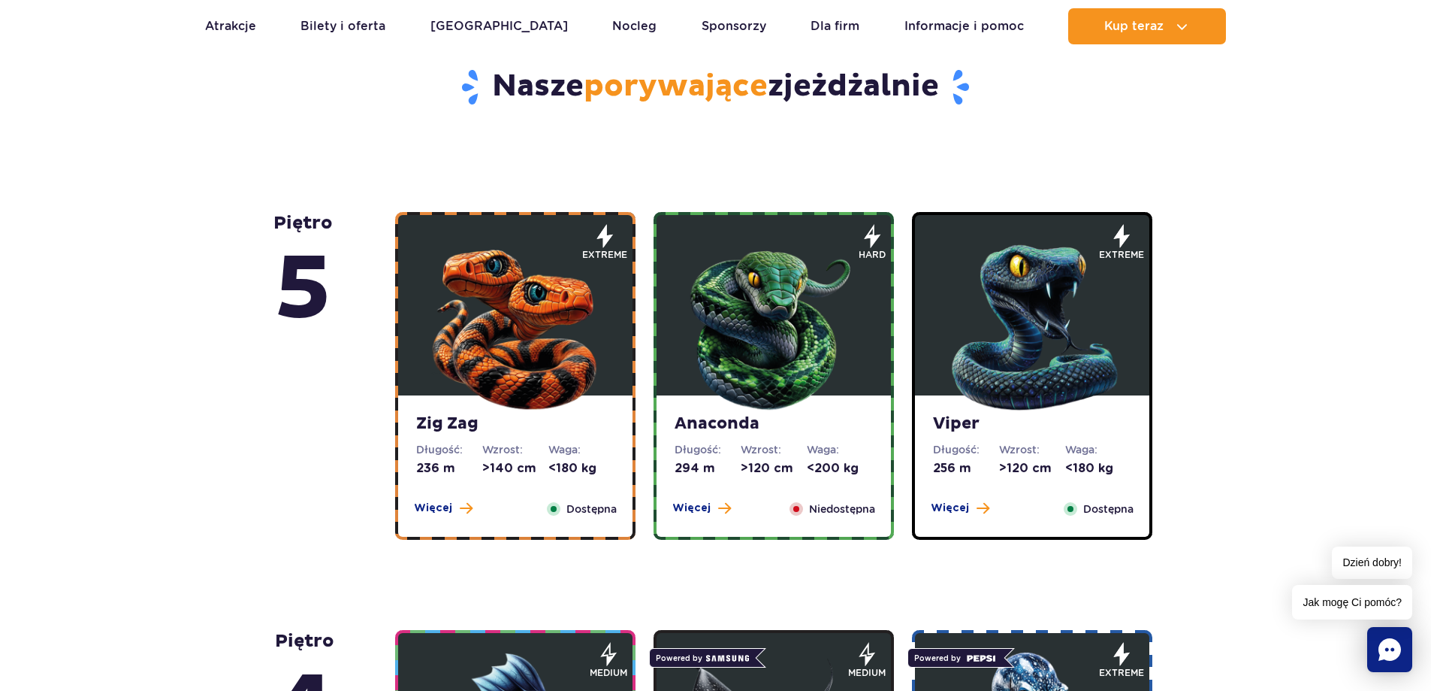
scroll to position [779, 0]
click at [521, 301] on img at bounding box center [515, 324] width 180 height 180
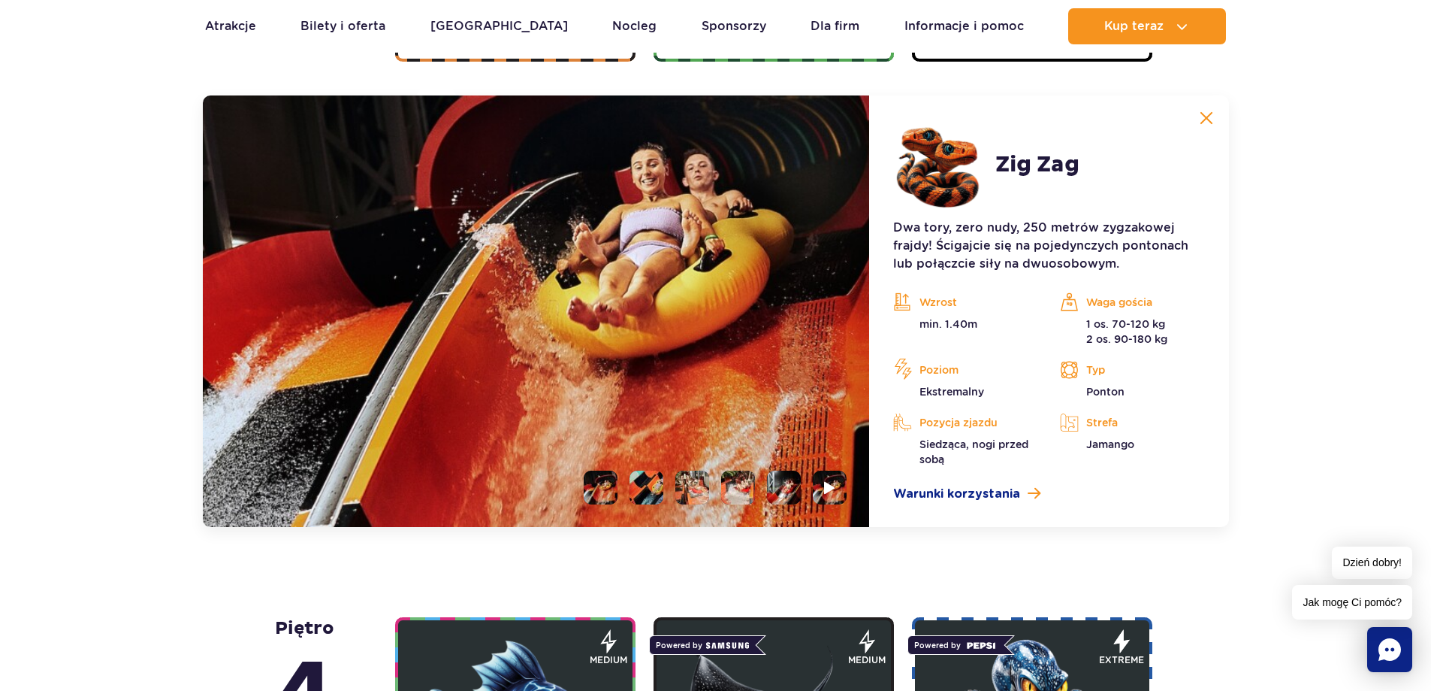
scroll to position [1263, 0]
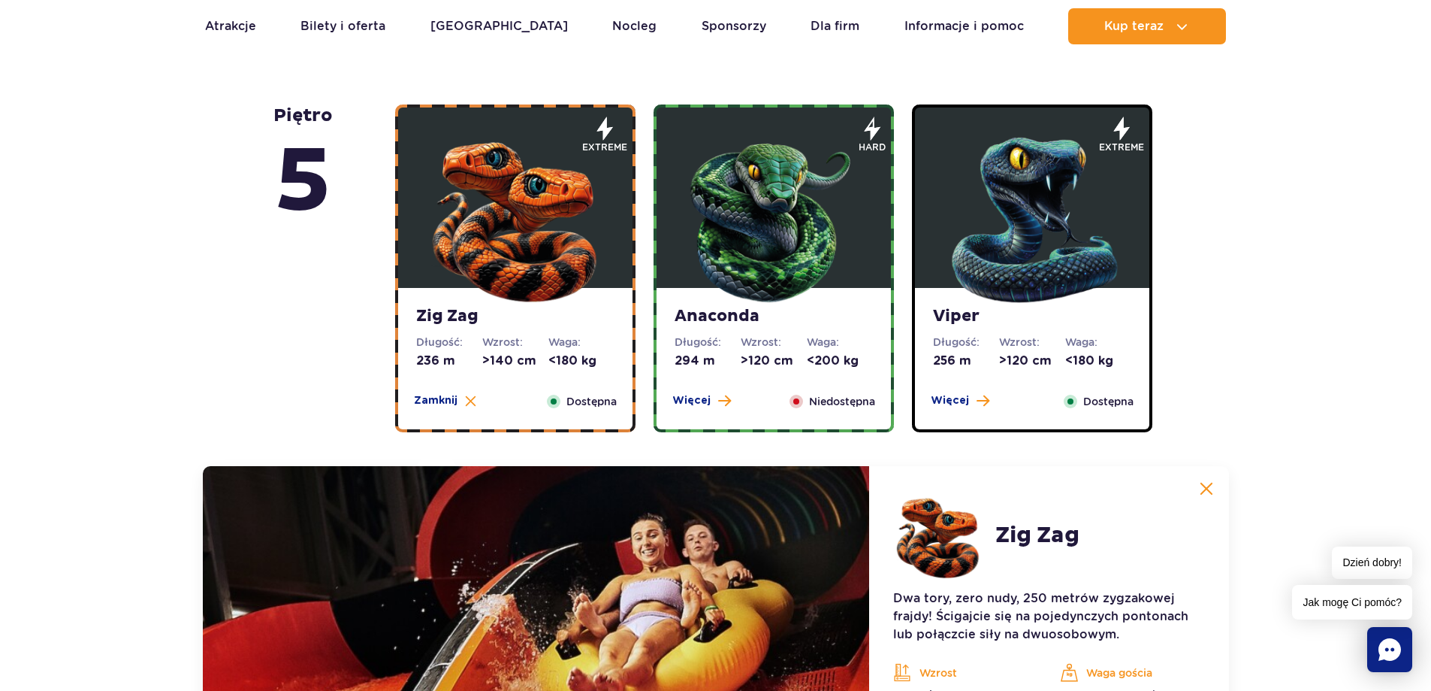
click at [756, 241] on img at bounding box center [774, 216] width 180 height 180
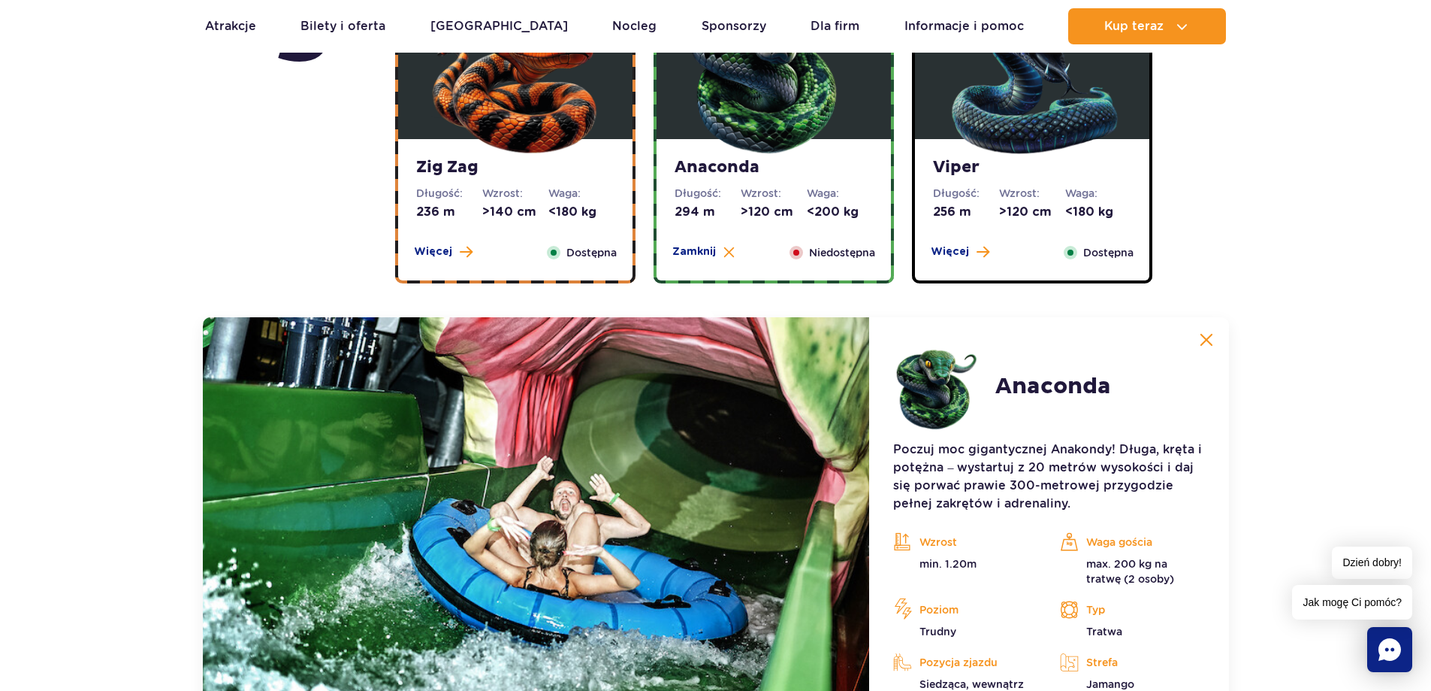
scroll to position [962, 0]
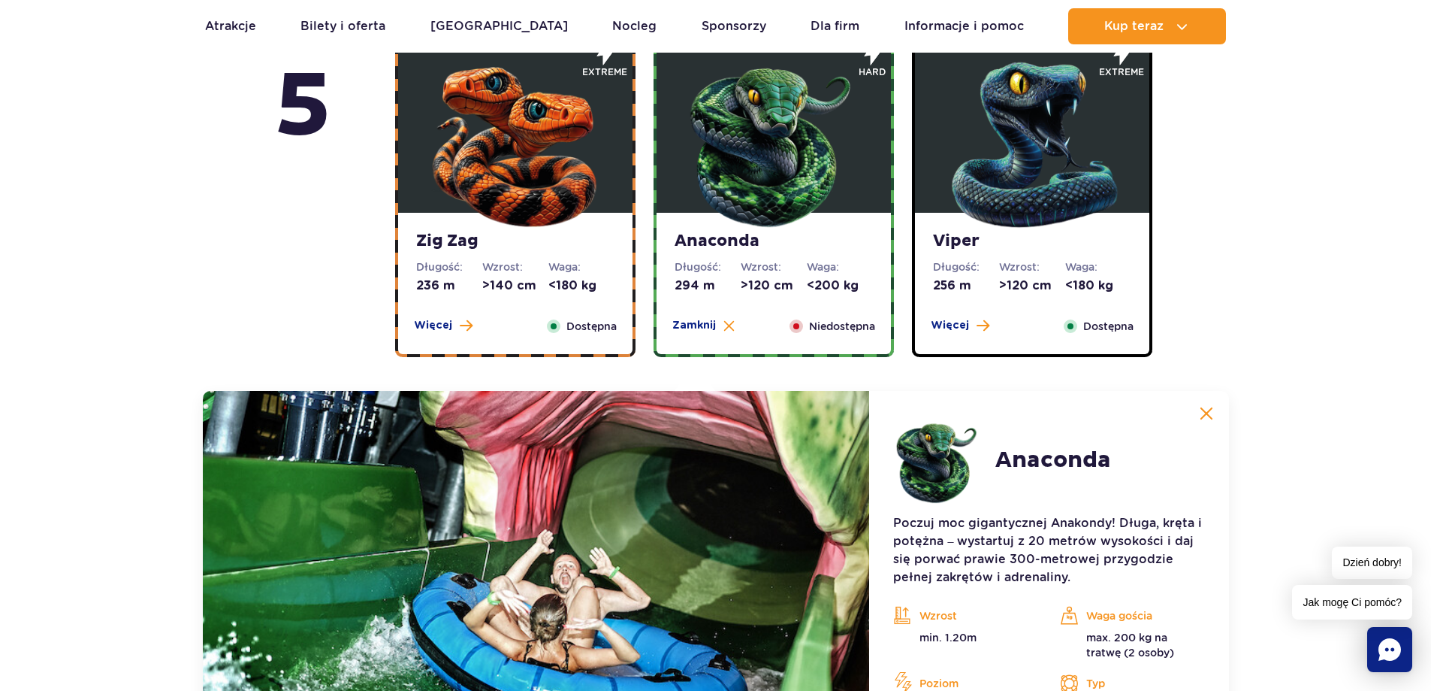
click at [1032, 174] on img at bounding box center [1032, 141] width 180 height 180
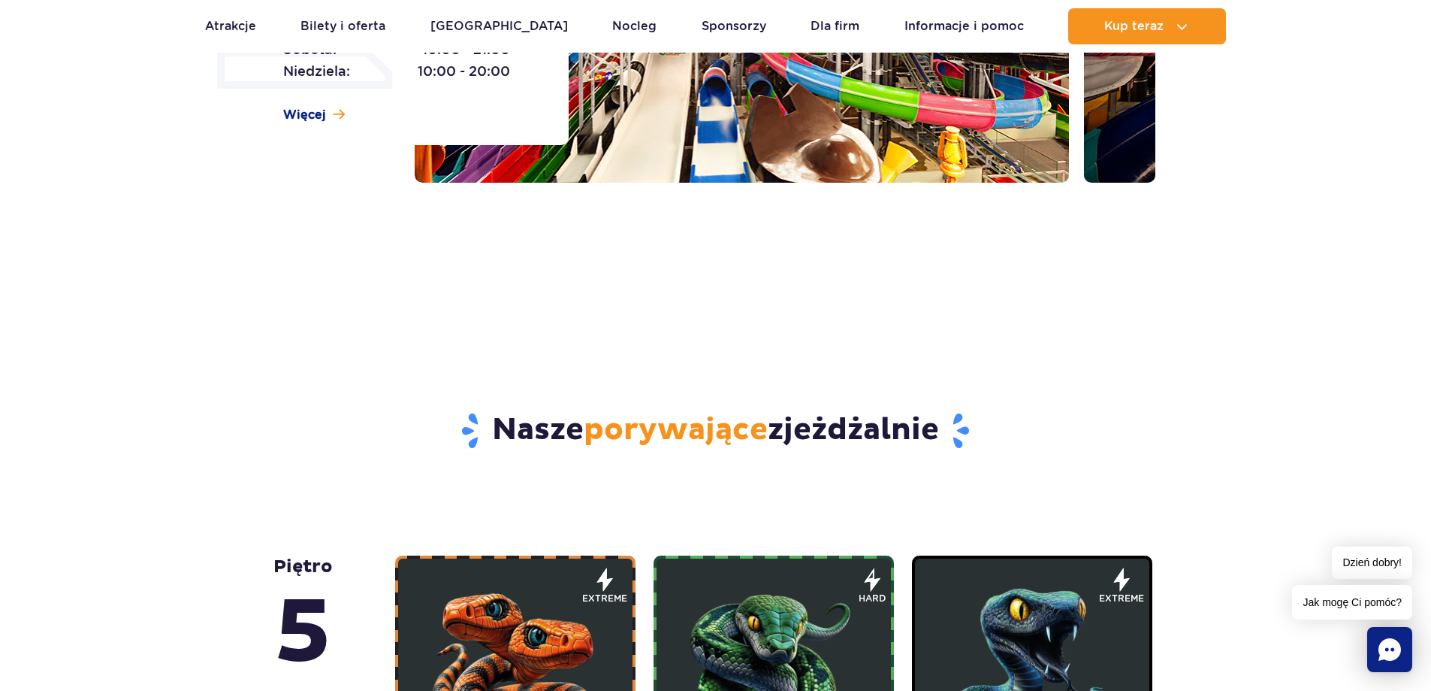
scroll to position [0, 0]
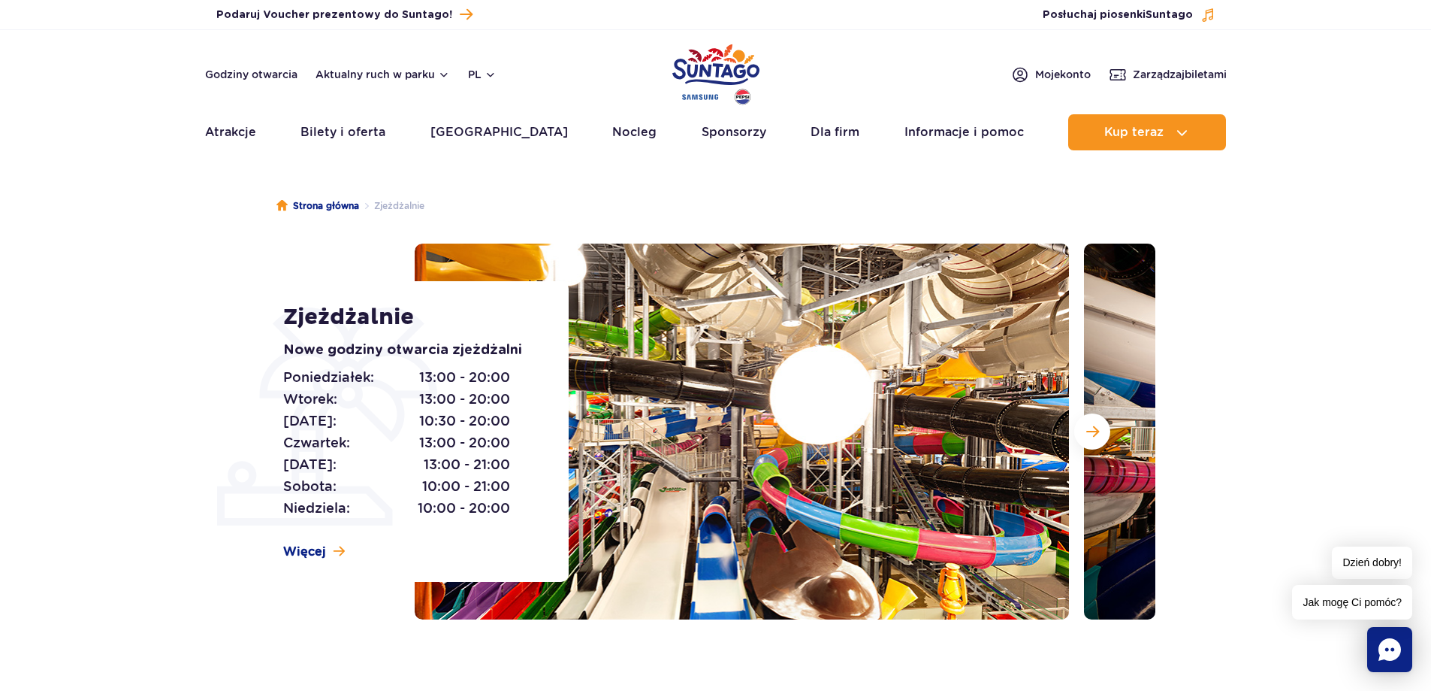
click at [521, 124] on ul "Aktualny ruch w parku Atrakcje Zjeżdżalnie Aster Rainbow Narval Więcej Baseny B…" at bounding box center [716, 132] width 1022 height 36
click at [502, 133] on link "[GEOGRAPHIC_DATA]" at bounding box center [499, 132] width 137 height 36
